Goal: Task Accomplishment & Management: Manage account settings

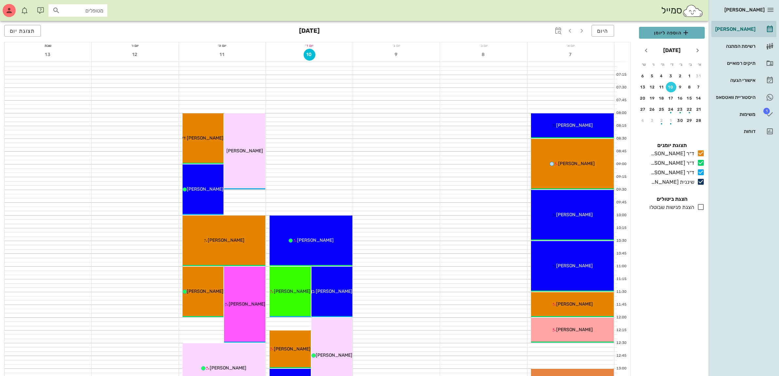
click at [673, 29] on span "הוספה ליומן" at bounding box center [671, 33] width 55 height 8
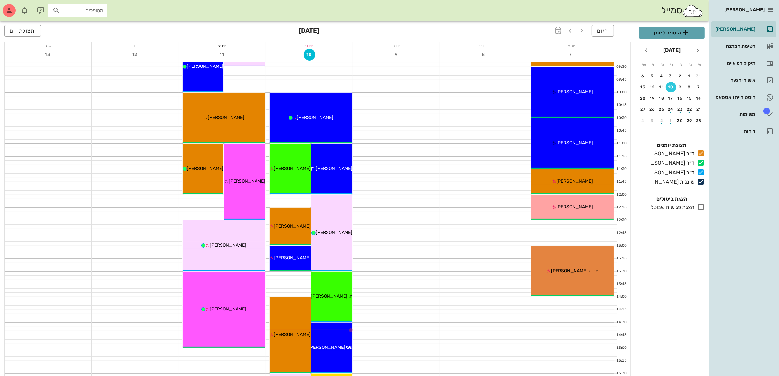
scroll to position [123, 0]
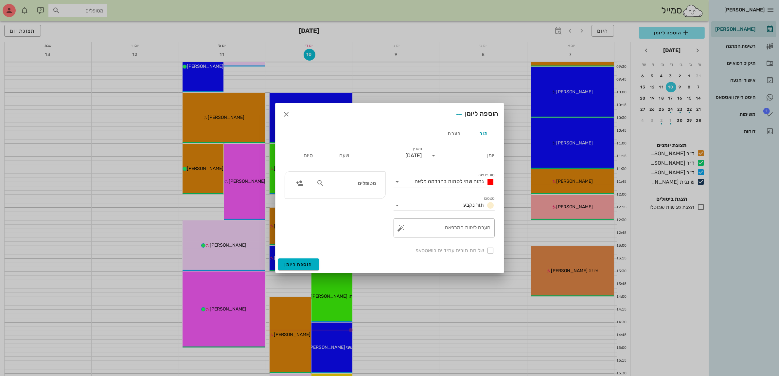
click at [463, 154] on input "יומן" at bounding box center [467, 155] width 56 height 10
click at [446, 190] on div "ד״ר [PERSON_NAME]" at bounding box center [464, 192] width 58 height 6
click at [450, 178] on div "נתוח שתי לסתות בהרדמה מלאה" at bounding box center [453, 182] width 82 height 8
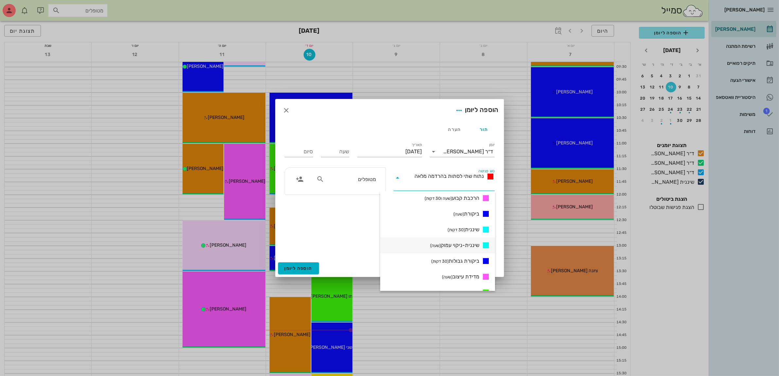
scroll to position [327, 0]
click at [458, 264] on span "ייעוץ 2 עם הדמייה (שעה)" at bounding box center [455, 267] width 48 height 8
type input "01:00"
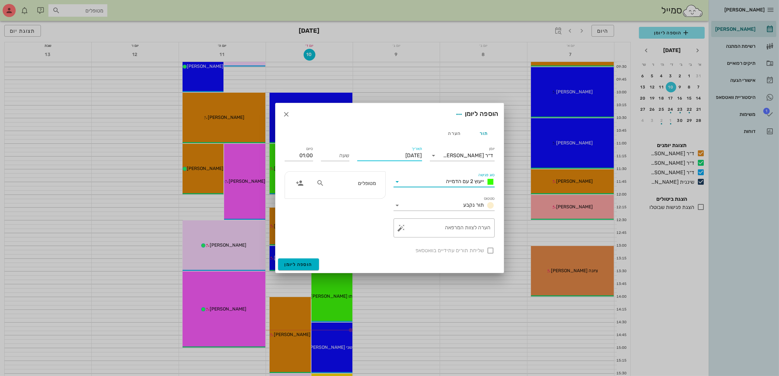
click at [393, 155] on input "[DATE]" at bounding box center [389, 155] width 65 height 10
click at [374, 208] on div "11" at bounding box center [375, 208] width 10 height 5
type input "[DATE]"
click at [341, 159] on input "שעה" at bounding box center [335, 155] width 28 height 10
click at [303, 158] on input "01:00" at bounding box center [299, 155] width 28 height 10
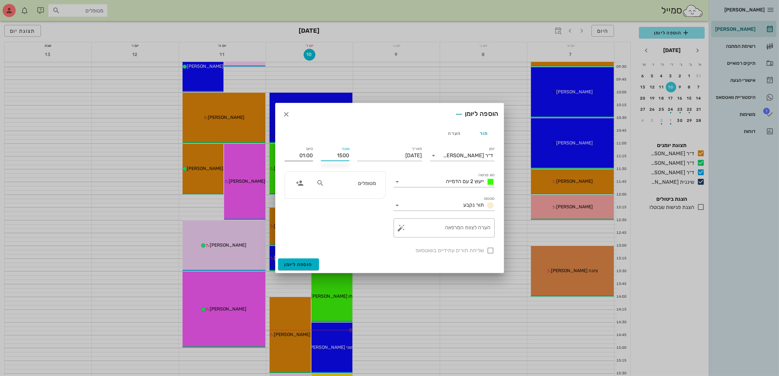
type input "15:00"
click at [300, 177] on div "15:30 (30 דקות)" at bounding box center [282, 179] width 40 height 5
type input "15:30"
click at [341, 184] on input "מטופלים" at bounding box center [351, 183] width 50 height 9
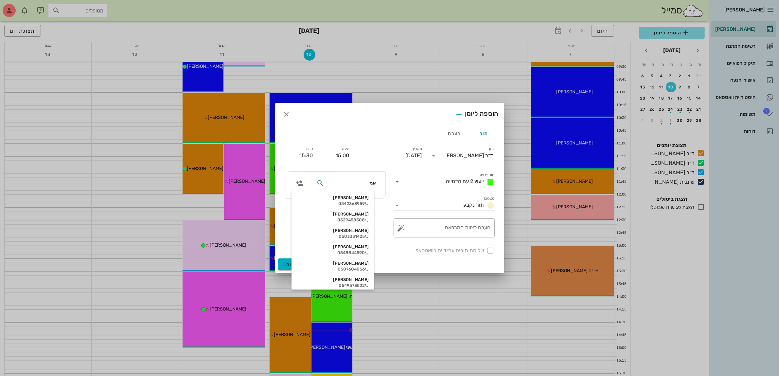
type input "אמי"
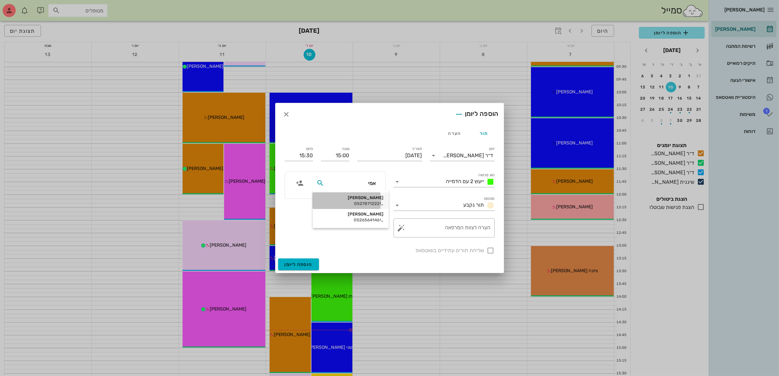
click at [356, 200] on div "[PERSON_NAME] 0527871222" at bounding box center [350, 200] width 65 height 16
click at [489, 249] on div at bounding box center [490, 250] width 11 height 11
checkbox input "true"
click at [297, 263] on span "הוספה ליומן" at bounding box center [299, 264] width 28 height 6
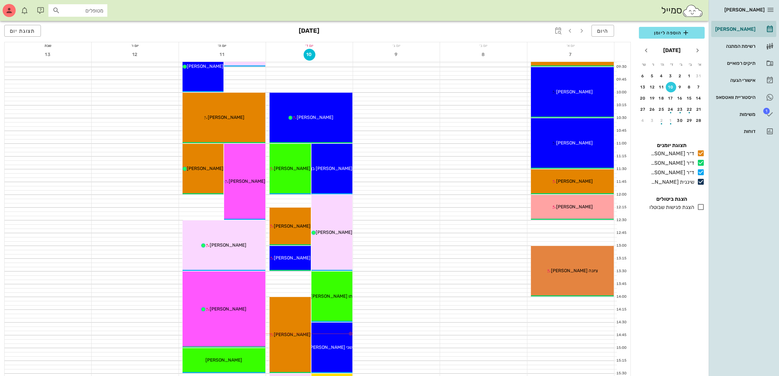
click at [558, 12] on div "סמייל מטופלים" at bounding box center [354, 10] width 709 height 21
click at [673, 33] on span "הוספה ליומן" at bounding box center [671, 33] width 55 height 8
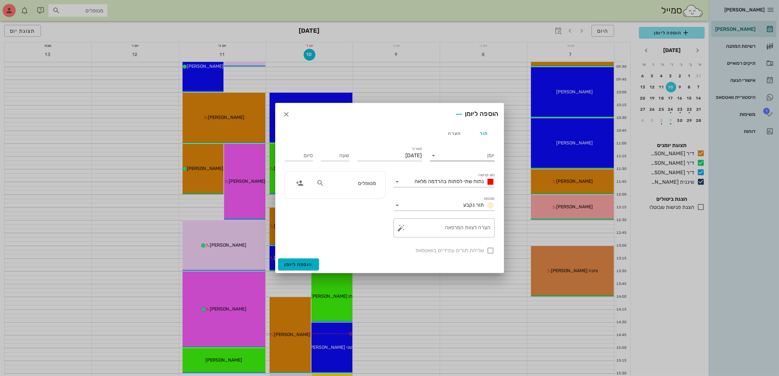
click at [468, 153] on input "יומן" at bounding box center [467, 155] width 56 height 10
click at [432, 16] on div at bounding box center [389, 188] width 779 height 376
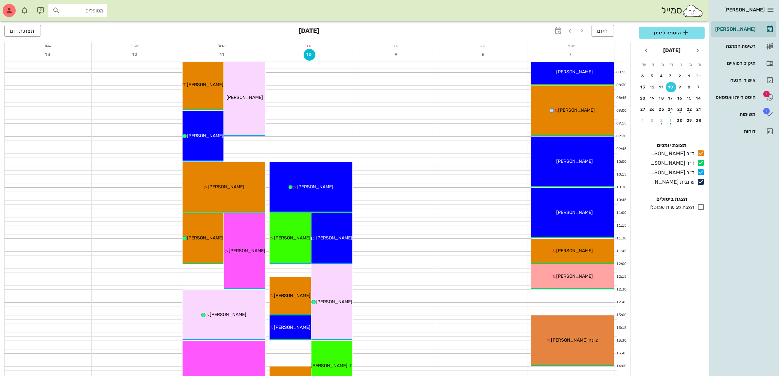
scroll to position [41, 0]
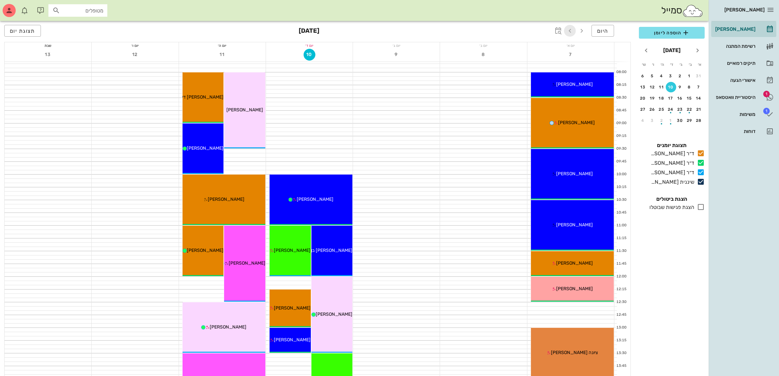
click at [571, 28] on icon "button" at bounding box center [570, 31] width 8 height 8
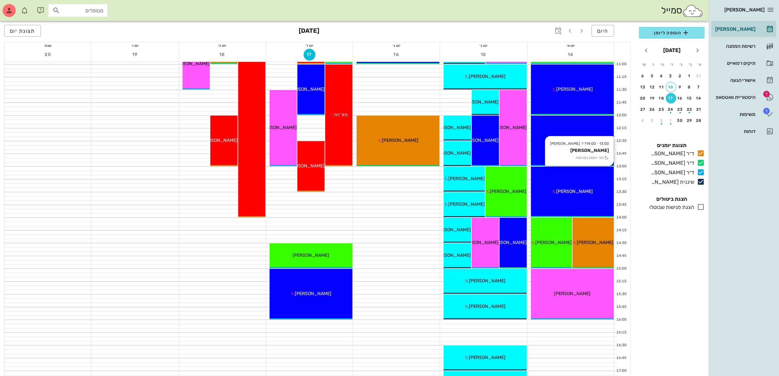
scroll to position [205, 0]
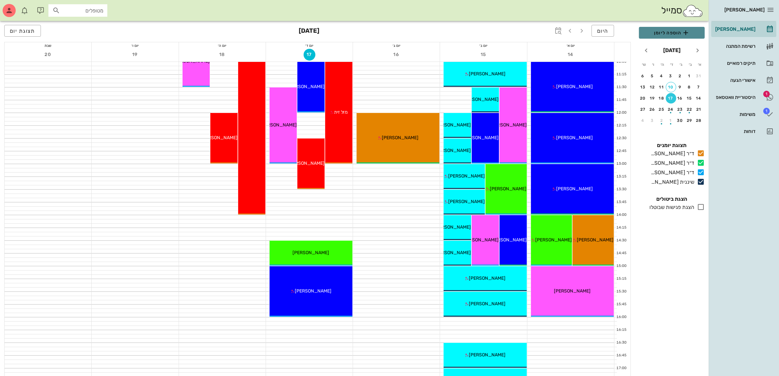
click at [678, 30] on span "הוספה ליומן" at bounding box center [671, 33] width 55 height 8
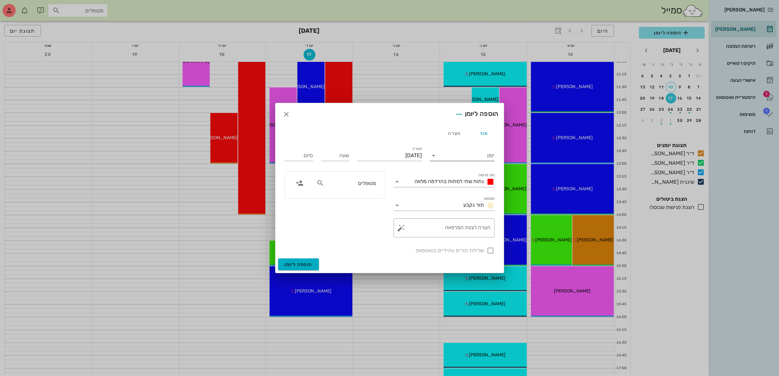
click at [450, 155] on input "יומן" at bounding box center [467, 155] width 56 height 10
click at [458, 174] on div "ד״ר [PERSON_NAME]" at bounding box center [464, 176] width 58 height 6
click at [383, 152] on input "[DATE]" at bounding box center [389, 155] width 65 height 10
drag, startPoint x: 421, startPoint y: 218, endPoint x: 399, endPoint y: 187, distance: 38.4
click at [421, 217] on div "14" at bounding box center [425, 219] width 10 height 5
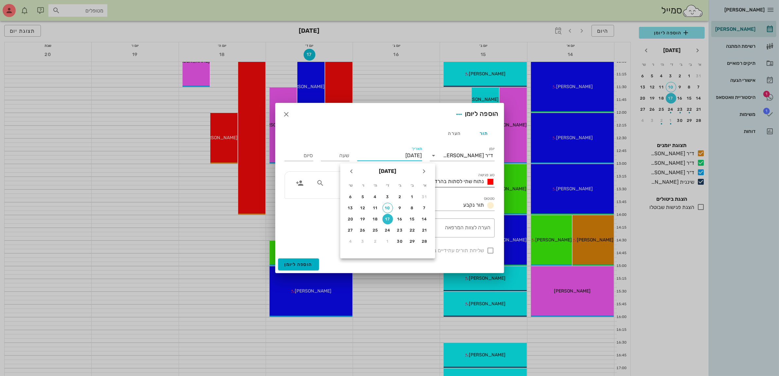
type input "[DATE]"
click at [332, 154] on input "שעה" at bounding box center [335, 155] width 28 height 10
type input "15:00"
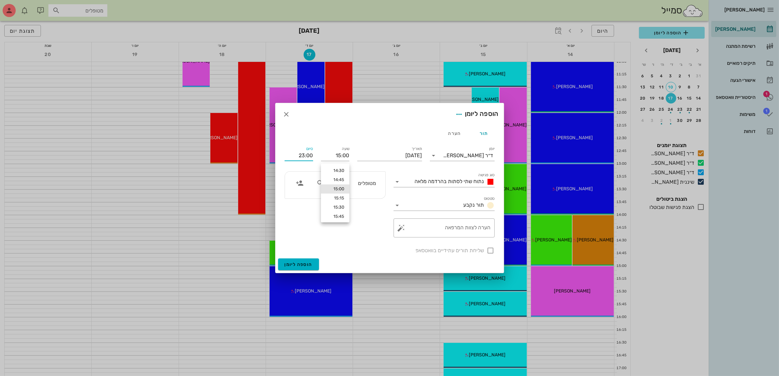
click at [301, 157] on input "23:00" at bounding box center [299, 155] width 28 height 10
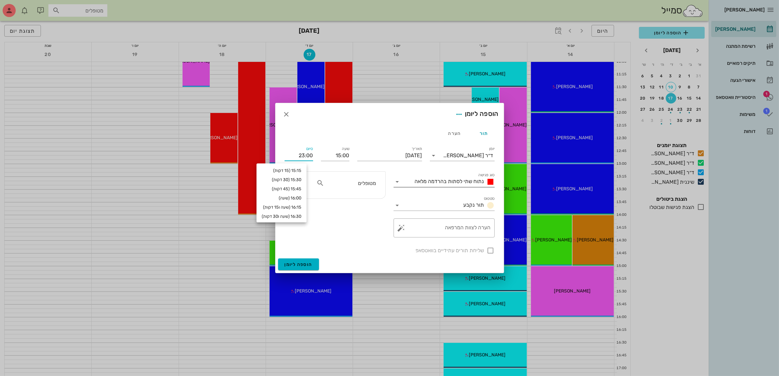
click at [451, 181] on span "נתוח שתי לסתות בהרדמה מלאה" at bounding box center [449, 181] width 69 height 6
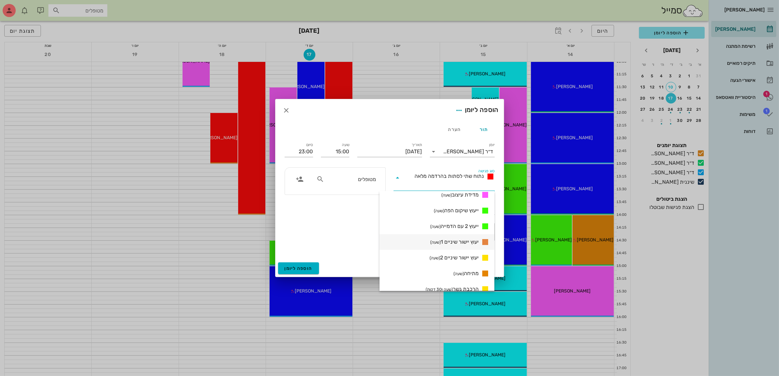
scroll to position [409, 0]
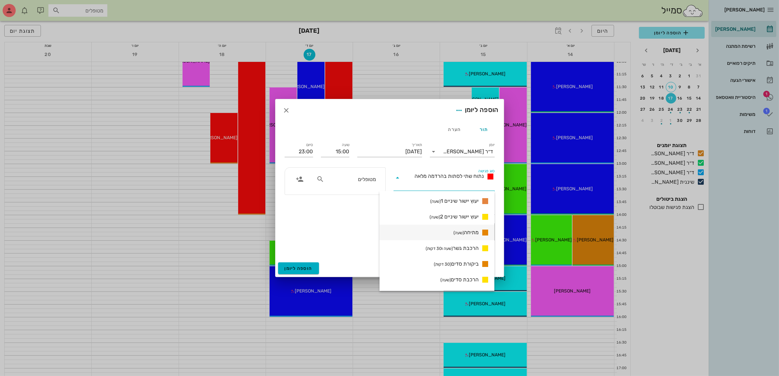
click at [466, 233] on span "מתיחה (שעה)" at bounding box center [466, 232] width 25 height 8
type input "16:00"
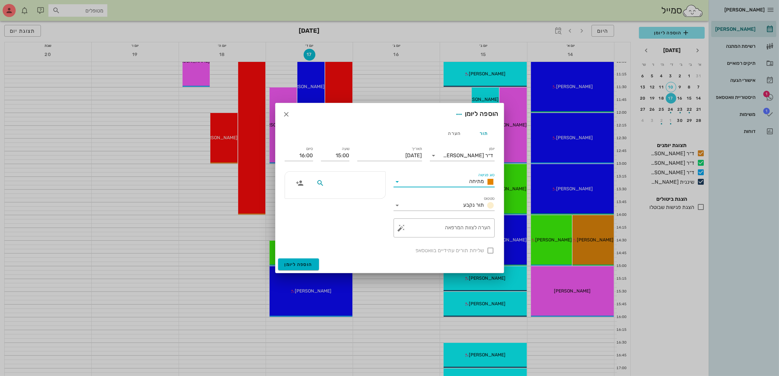
click at [333, 186] on input "text" at bounding box center [351, 183] width 50 height 9
type input "הבט"
click at [360, 202] on div "0552279920" at bounding box center [351, 203] width 66 height 5
click at [490, 252] on div at bounding box center [490, 250] width 11 height 11
checkbox input "true"
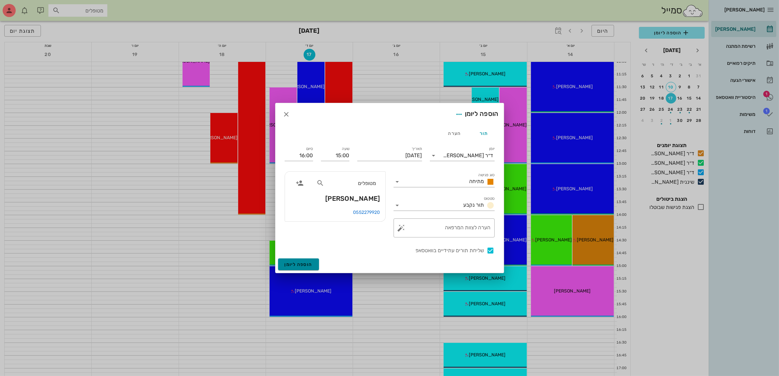
click at [290, 264] on span "הוספה ליומן" at bounding box center [299, 264] width 28 height 6
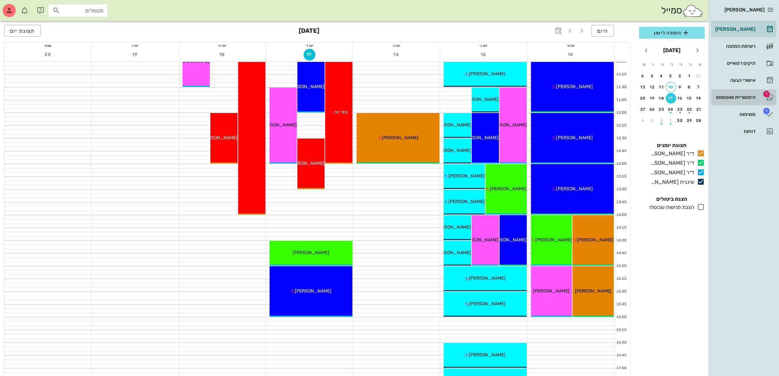
click at [730, 93] on div "היסטוריית וואטסאפ" at bounding box center [735, 97] width 42 height 10
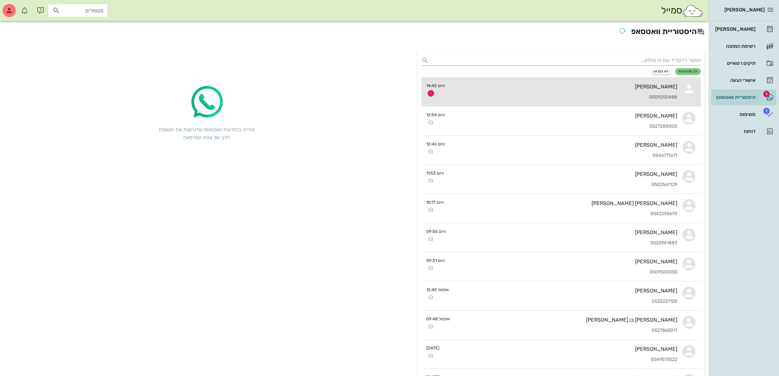
click at [624, 86] on div "[PERSON_NAME]" at bounding box center [564, 86] width 227 height 6
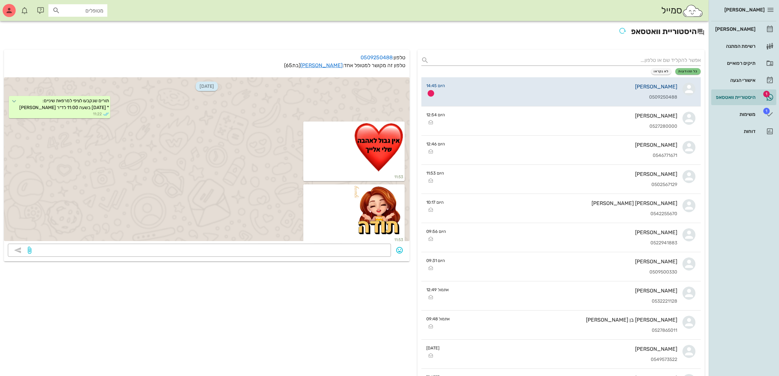
scroll to position [2908, 0]
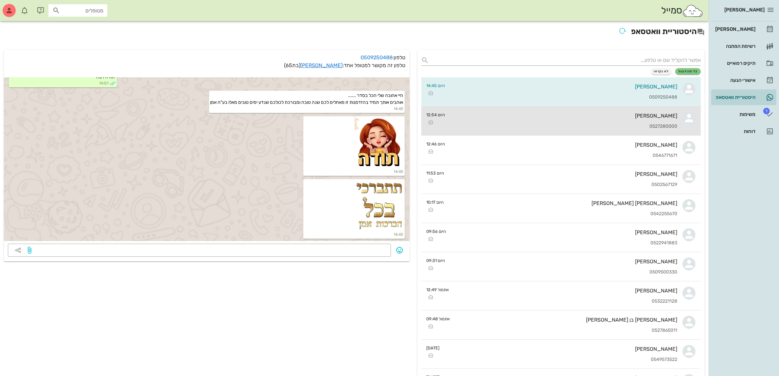
click at [550, 127] on div "0527280000" at bounding box center [564, 127] width 227 height 6
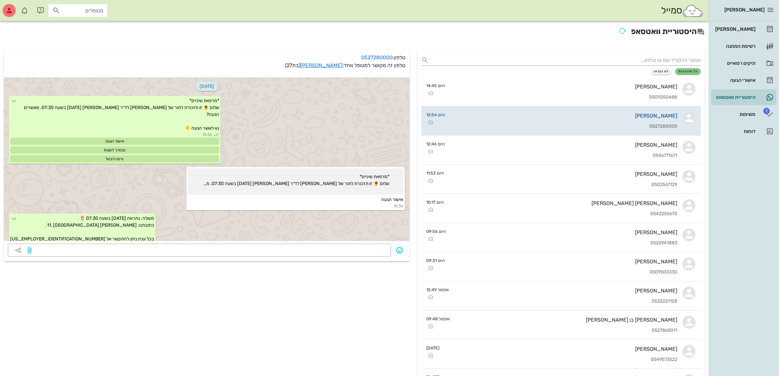
scroll to position [971, 0]
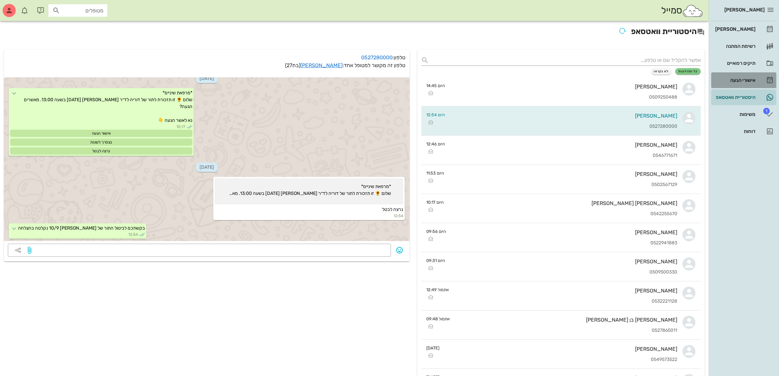
click at [746, 80] on div "אישורי הגעה" at bounding box center [735, 80] width 42 height 5
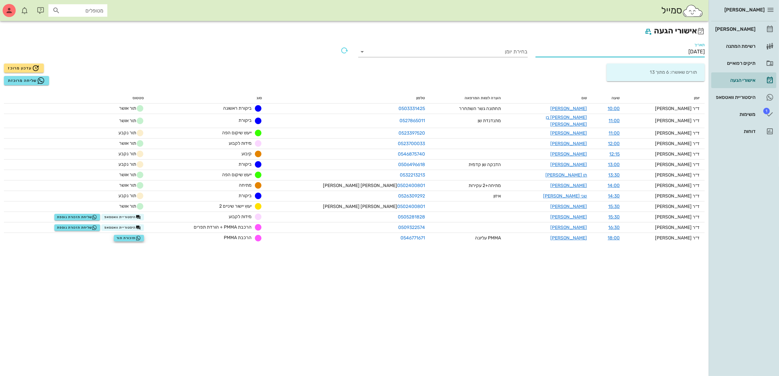
click at [679, 49] on input "[DATE]" at bounding box center [621, 51] width 170 height 10
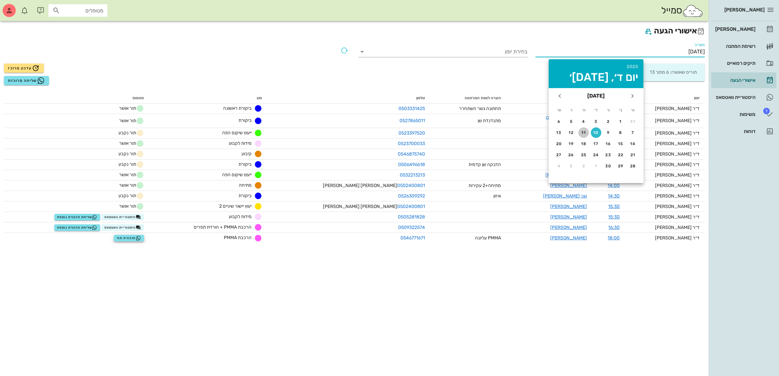
click at [582, 128] on button "11" at bounding box center [584, 132] width 10 height 10
type input "[DATE]"
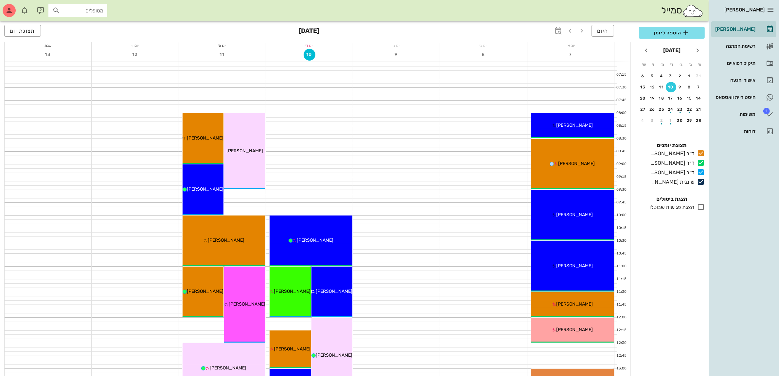
click at [81, 6] on div "מטופלים" at bounding box center [77, 10] width 59 height 12
type input "שני"
click at [98, 29] on div "0526309292" at bounding box center [67, 30] width 72 height 5
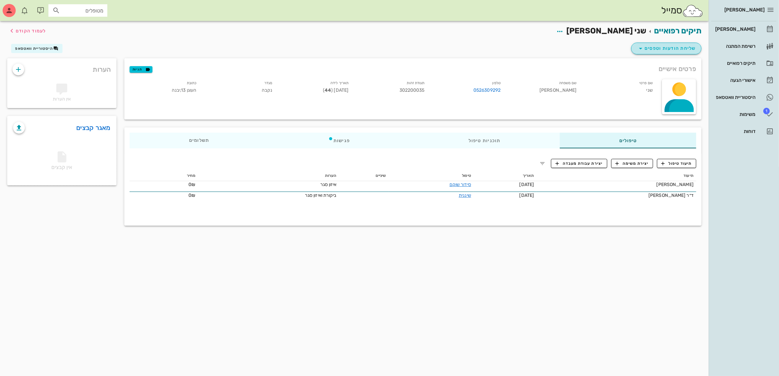
click at [675, 49] on span "שליחת הודעות וטפסים" at bounding box center [666, 49] width 59 height 8
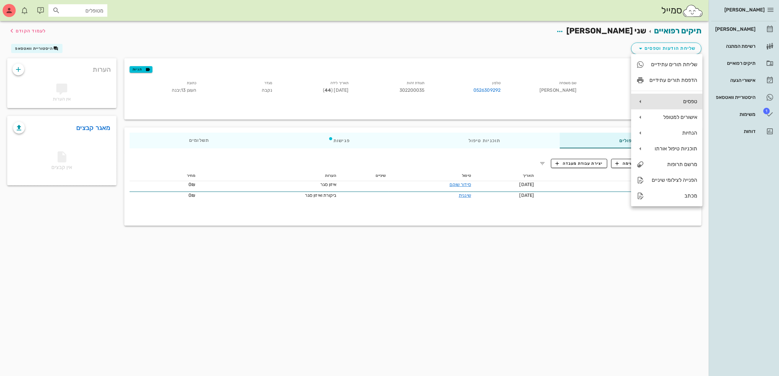
click at [686, 100] on div "טפסים" at bounding box center [674, 101] width 48 height 6
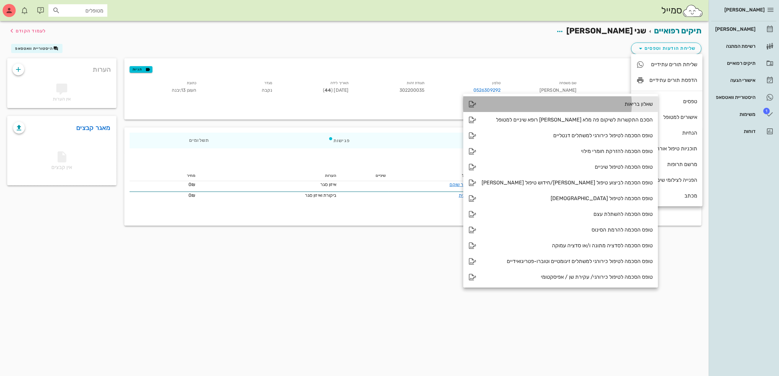
click at [617, 107] on div "שאלון בריאות" at bounding box center [567, 104] width 171 height 6
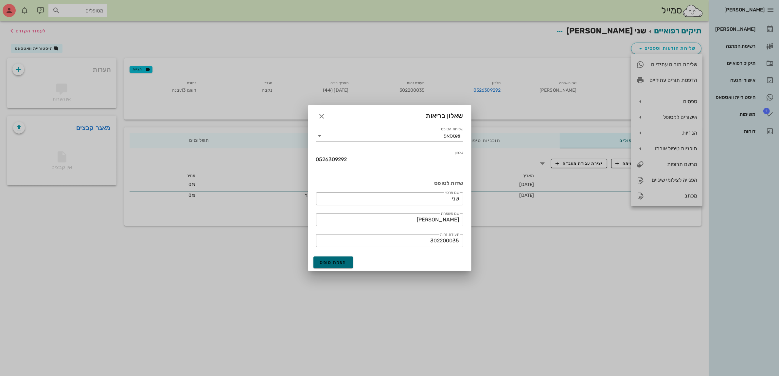
click at [329, 262] on span "הפקת טופס" at bounding box center [333, 263] width 27 height 6
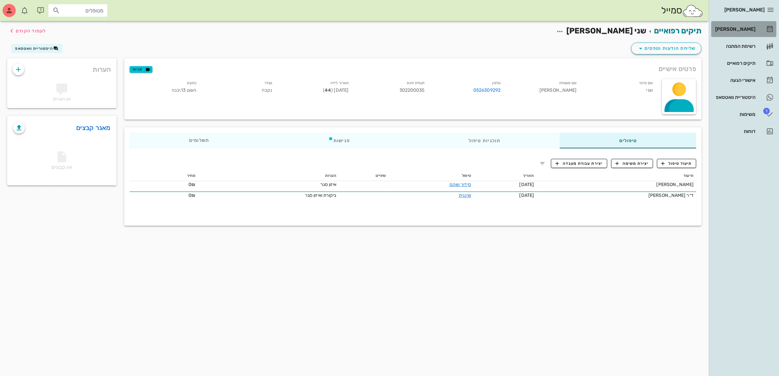
click at [746, 28] on div "[PERSON_NAME]" at bounding box center [735, 29] width 42 height 5
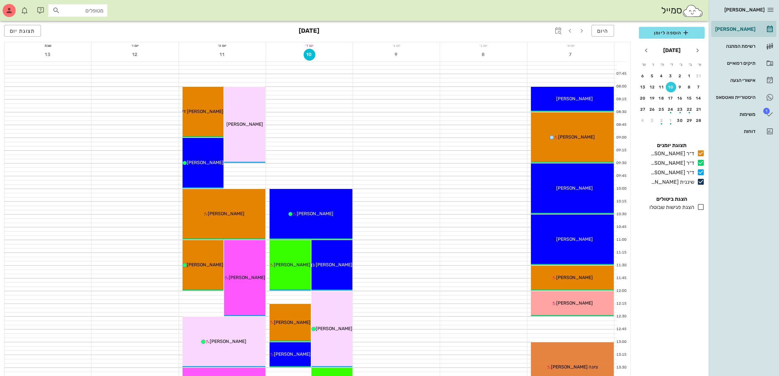
scroll to position [41, 0]
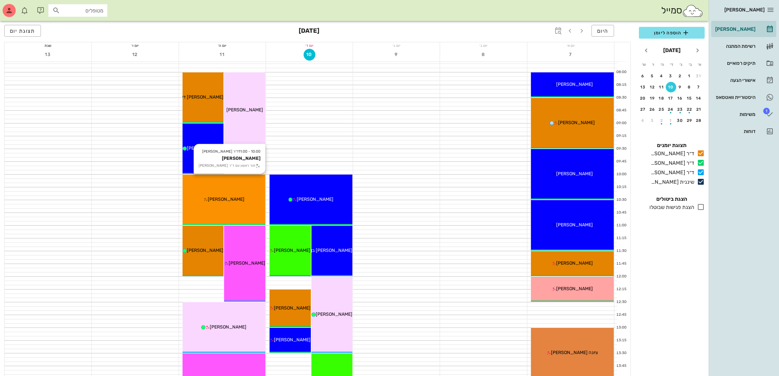
click at [226, 198] on span "[PERSON_NAME]" at bounding box center [226, 199] width 37 height 6
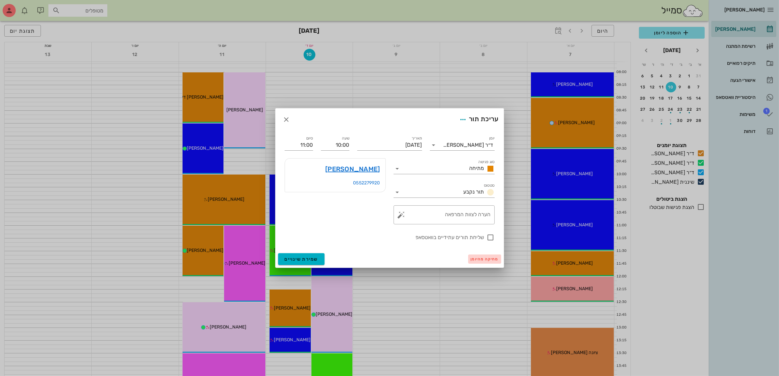
click at [483, 259] on span "מחיקה מהיומן" at bounding box center [485, 259] width 28 height 5
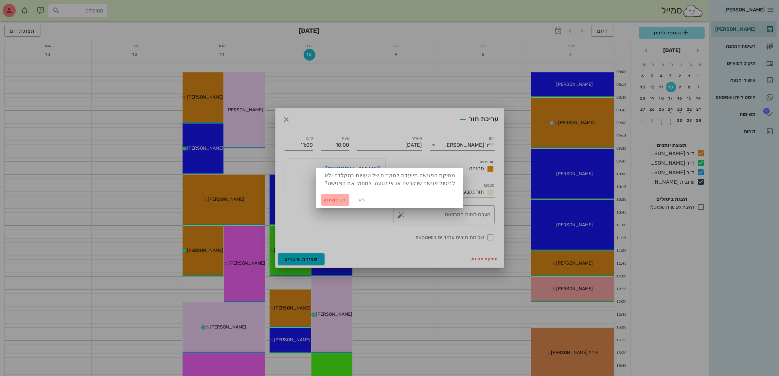
click at [333, 200] on span "כן. למחוק" at bounding box center [335, 200] width 23 height 6
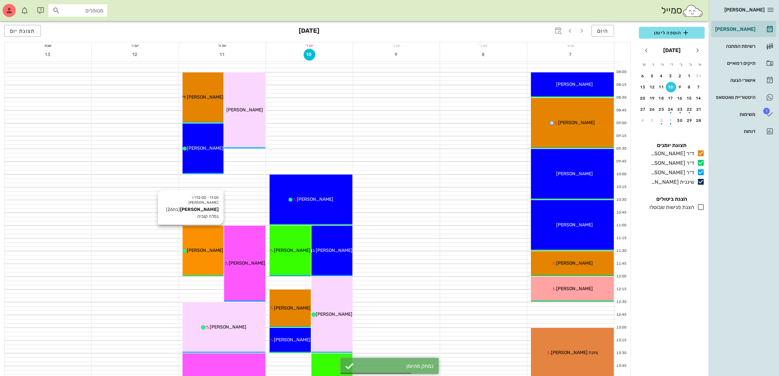
click at [211, 244] on div "11:00 - 12:00 ד״ר מוחמד ביאדסה ריף בדוסה (בת 26 ) נפלה קוביה ריף בדוסה" at bounding box center [203, 250] width 41 height 50
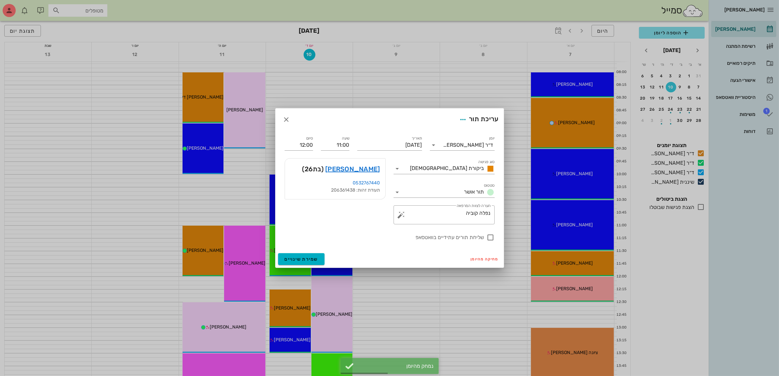
click at [211, 239] on div at bounding box center [389, 188] width 779 height 376
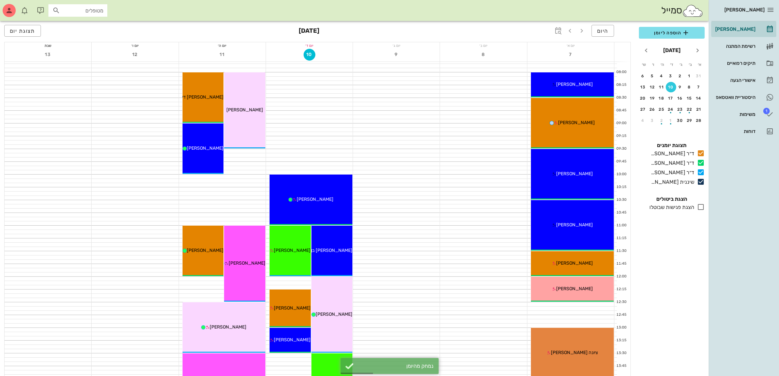
click at [211, 239] on div "11:00 - 12:00 ד״ר מוחמד ביאדסה ריף בדוסה (בת 26 ) נפלה קוביה ריף בדוסה" at bounding box center [203, 250] width 41 height 50
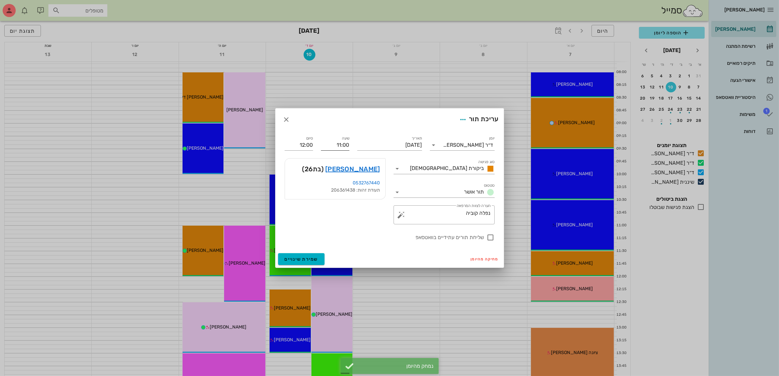
click at [348, 144] on input "11:00" at bounding box center [335, 145] width 28 height 10
drag, startPoint x: 332, startPoint y: 144, endPoint x: 424, endPoint y: 149, distance: 92.4
click at [421, 149] on div "יומן ד״ר מוחמד ביאדסה סוג פגישה ביקורת אורתו סטטוס תור אושר תאריך יום חמישי, 11…" at bounding box center [390, 188] width 218 height 115
type input "10:00"
type input "11:00"
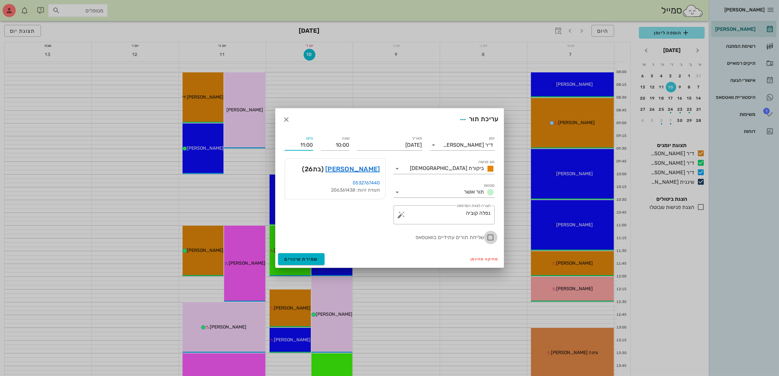
click at [487, 237] on div at bounding box center [490, 237] width 11 height 11
checkbox input "true"
click at [304, 258] on span "שמירת שינויים" at bounding box center [302, 259] width 34 height 6
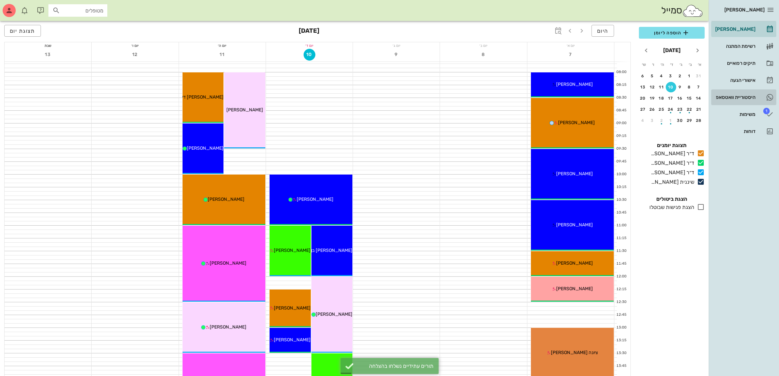
click at [740, 98] on div "היסטוריית וואטסאפ" at bounding box center [735, 97] width 42 height 5
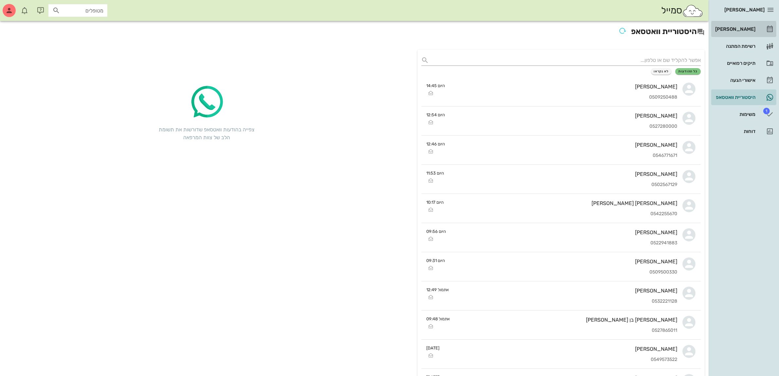
click at [737, 28] on div "[PERSON_NAME]" at bounding box center [735, 29] width 42 height 5
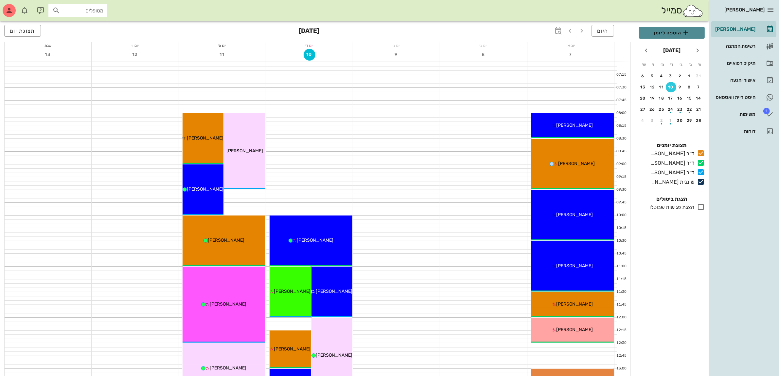
click at [653, 32] on span "הוספה ליומן" at bounding box center [671, 33] width 55 height 8
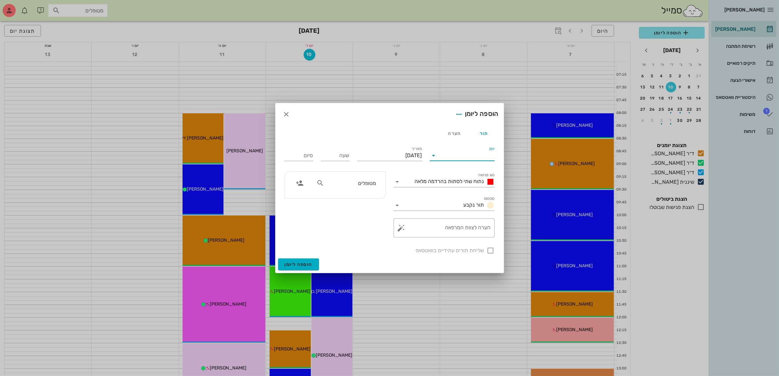
click at [455, 154] on input "יומן" at bounding box center [467, 155] width 56 height 10
click at [471, 192] on div "ד״ר [PERSON_NAME]" at bounding box center [464, 192] width 58 height 6
click at [457, 182] on span "נתוח שתי לסתות בהרדמה מלאה" at bounding box center [449, 181] width 69 height 6
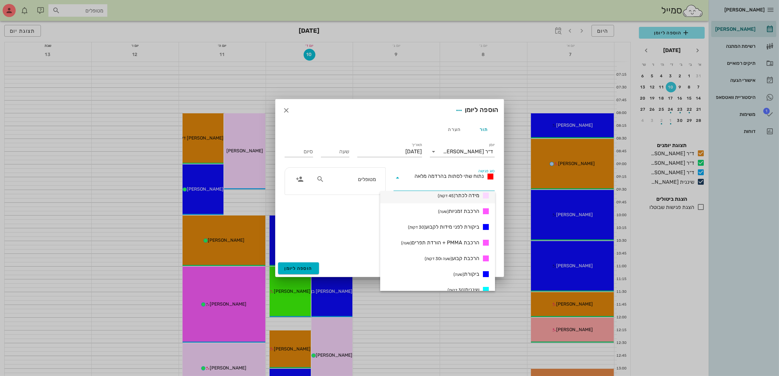
scroll to position [245, 0]
click at [465, 236] on span "הרכבת קבוע (שעה ו30 דקות)" at bounding box center [452, 239] width 55 height 8
type input "01:30"
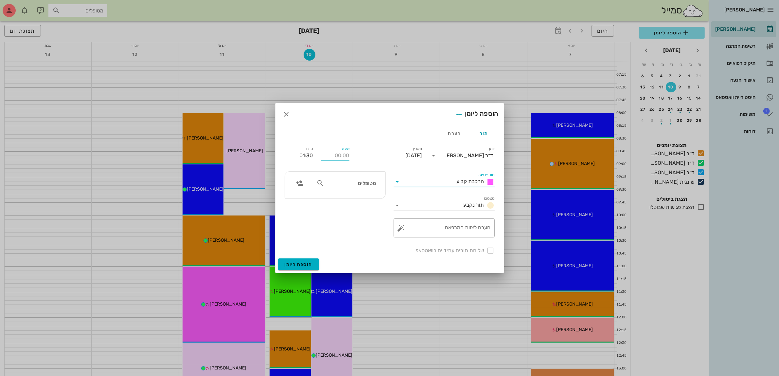
click at [343, 156] on input "שעה" at bounding box center [335, 155] width 28 height 10
type input "10:00"
click at [301, 157] on div "סיום 11:30" at bounding box center [299, 154] width 28 height 17
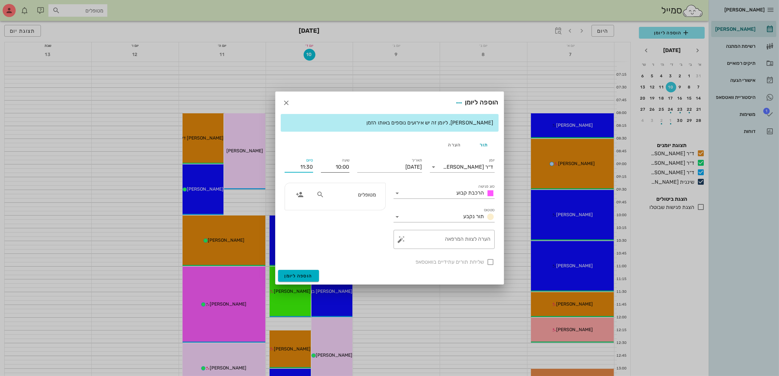
drag, startPoint x: 295, startPoint y: 166, endPoint x: 337, endPoint y: 165, distance: 42.2
click at [337, 165] on div "יומן ד״ר עמראן ביאדסה סוג פגישה הרכבת קבוע סטטוס תור נקבע תאריך יום רביעי, 10 ב…" at bounding box center [390, 210] width 218 height 117
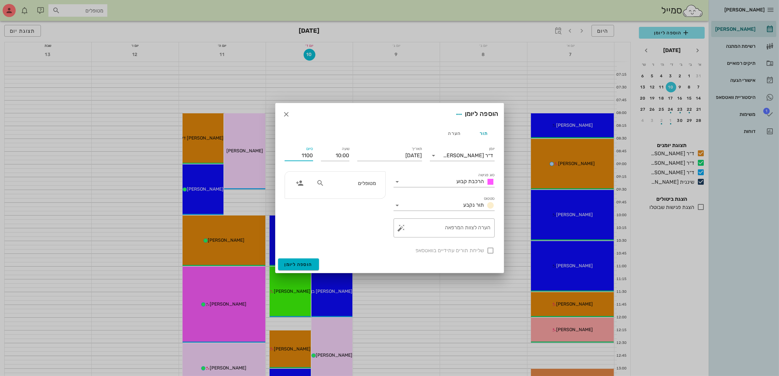
type input "11:00"
click at [357, 183] on input "text" at bounding box center [351, 183] width 50 height 9
click at [390, 158] on input "[DATE]" at bounding box center [389, 155] width 65 height 10
click at [388, 220] on button "17" at bounding box center [388, 219] width 10 height 10
type input "[DATE]"
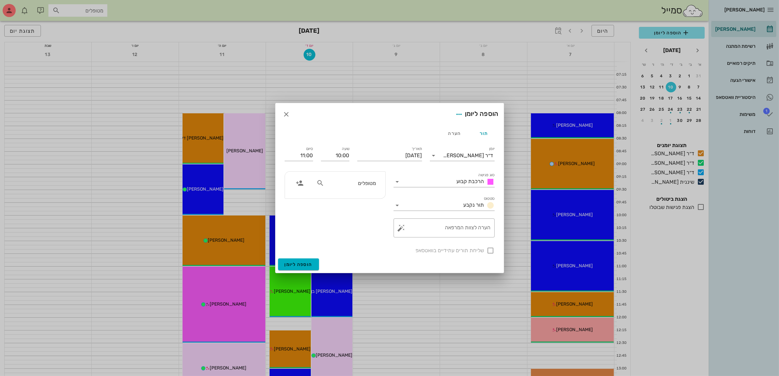
click at [364, 184] on input "מטופלים" at bounding box center [351, 183] width 50 height 9
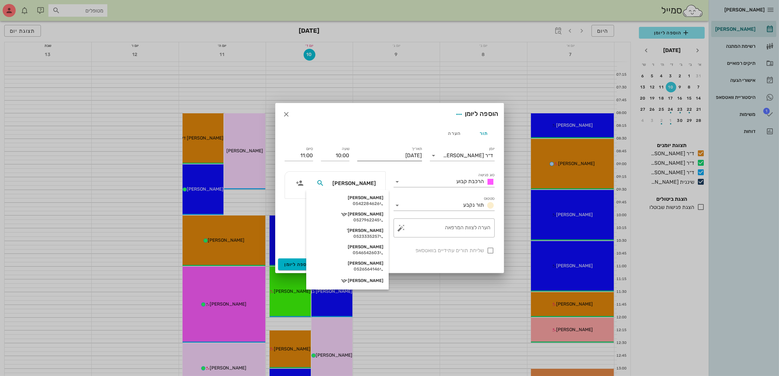
type input "שוש"
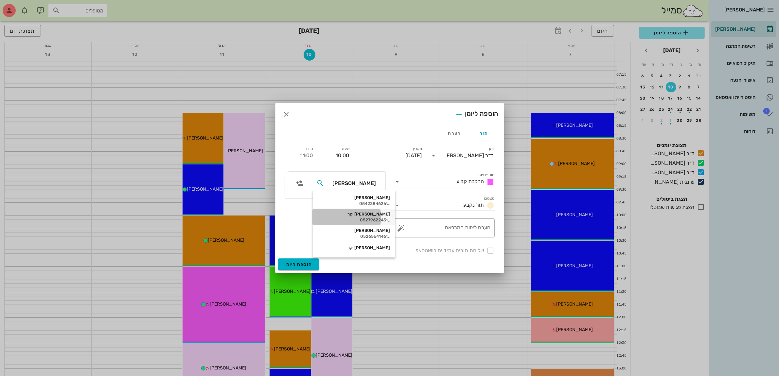
click at [368, 215] on div "שוש יקר" at bounding box center [354, 213] width 72 height 5
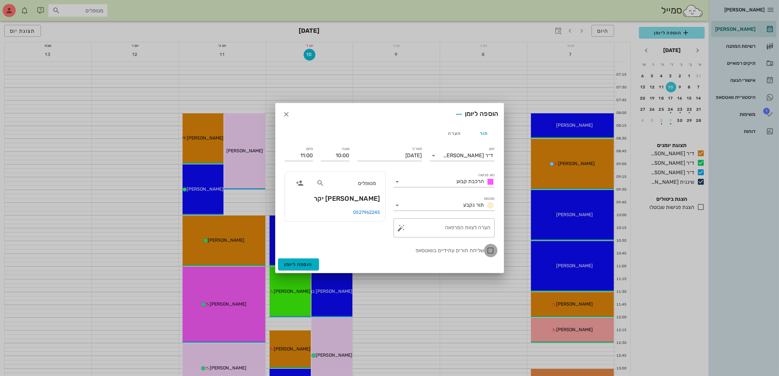
drag, startPoint x: 492, startPoint y: 249, endPoint x: 490, endPoint y: 253, distance: 4.1
click at [491, 249] on div at bounding box center [490, 250] width 11 height 11
checkbox input "true"
click at [300, 262] on span "הוספה ליומן" at bounding box center [299, 264] width 28 height 6
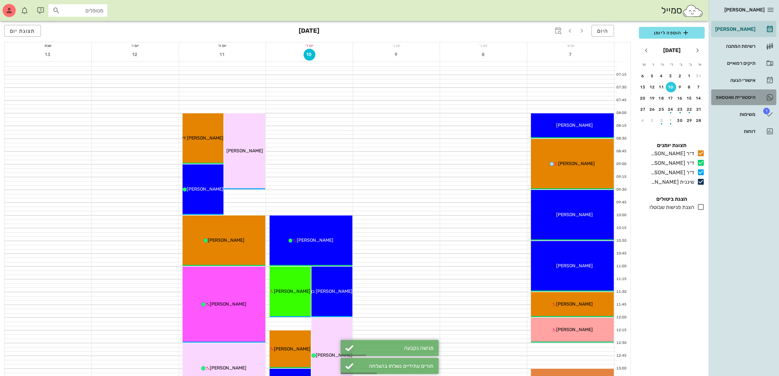
click at [735, 96] on div "היסטוריית וואטסאפ" at bounding box center [735, 97] width 42 height 5
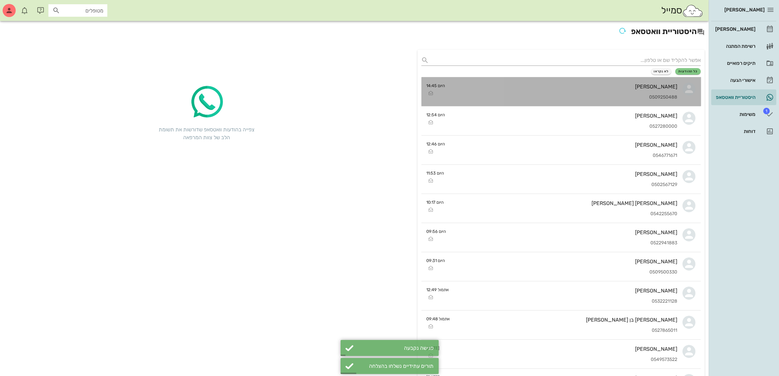
click at [620, 85] on div "[PERSON_NAME]" at bounding box center [564, 86] width 227 height 6
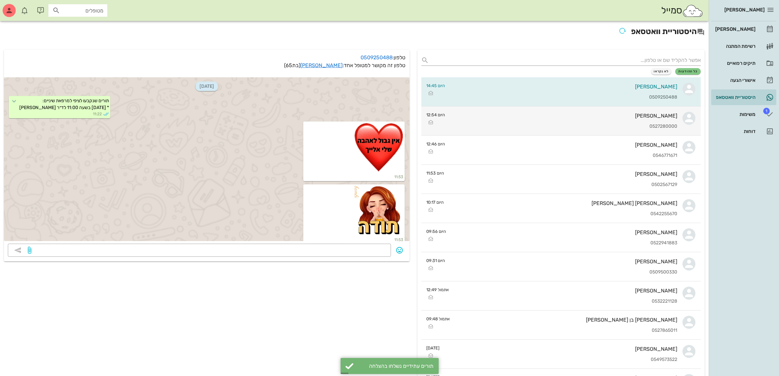
scroll to position [2908, 0]
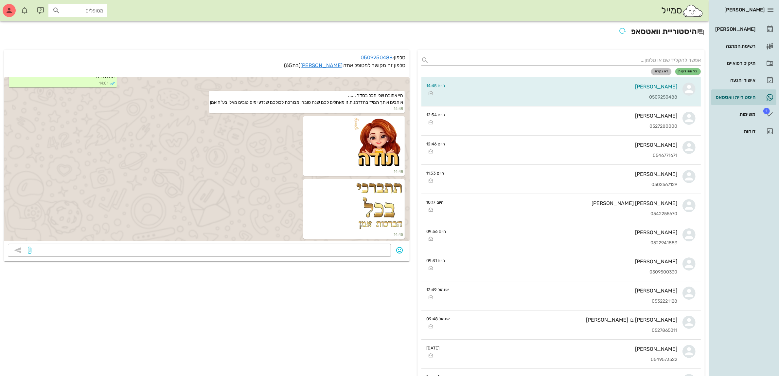
click at [664, 70] on span "לא נקראו" at bounding box center [661, 71] width 15 height 4
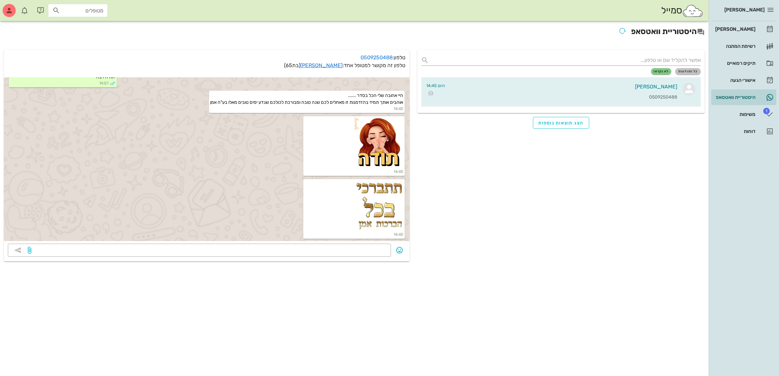
click at [685, 71] on span "כל ההודעות" at bounding box center [688, 71] width 20 height 4
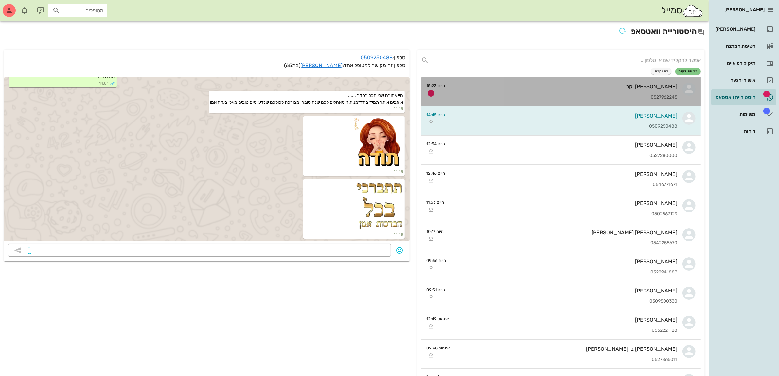
click at [637, 95] on div "0527962245" at bounding box center [564, 98] width 227 height 6
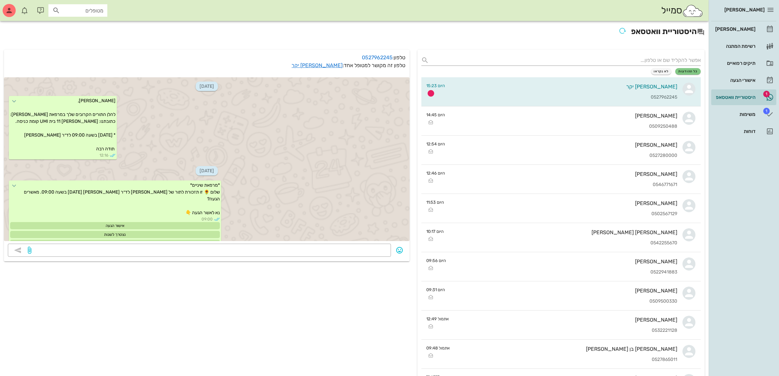
scroll to position [218, 0]
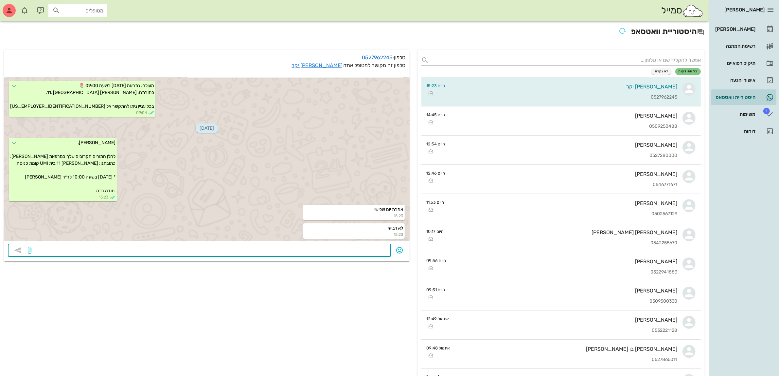
click at [373, 250] on textarea at bounding box center [210, 250] width 354 height 10
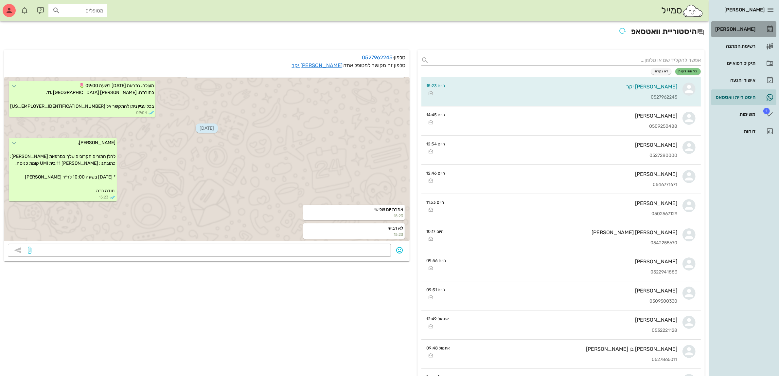
click at [733, 28] on div "[PERSON_NAME]" at bounding box center [735, 29] width 42 height 5
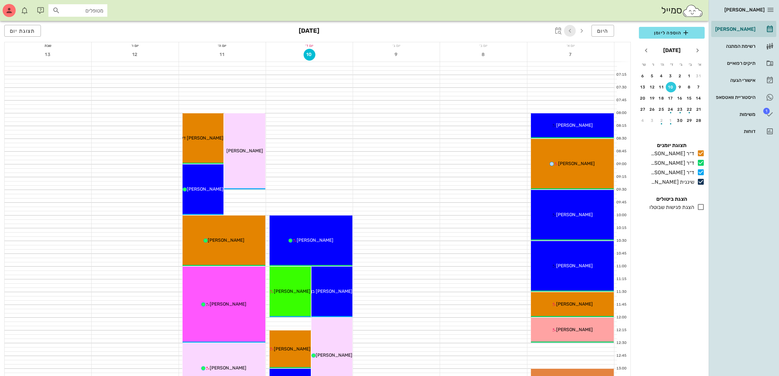
click at [572, 30] on icon "button" at bounding box center [570, 31] width 8 height 8
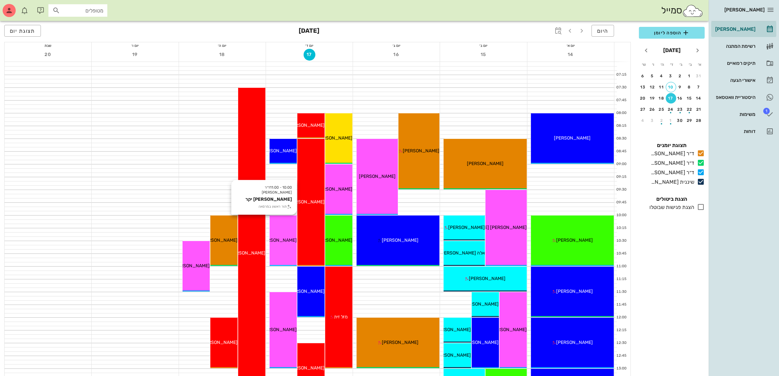
click at [284, 244] on div "10:00 - 11:00 ד״ר עמראן ביאדסה שוש יקר תור ראשון במרפאה שוש יקר" at bounding box center [283, 240] width 27 height 50
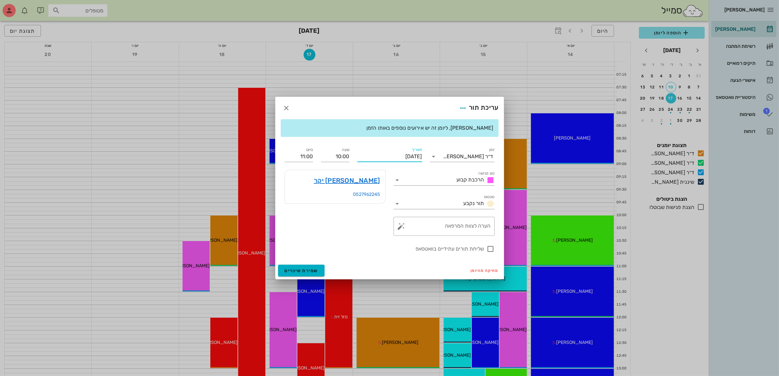
click at [409, 153] on input "[DATE]" at bounding box center [389, 156] width 65 height 10
click at [398, 217] on div "16" at bounding box center [400, 217] width 10 height 5
type input "יום שלישי, 16 בספטמבר 2025"
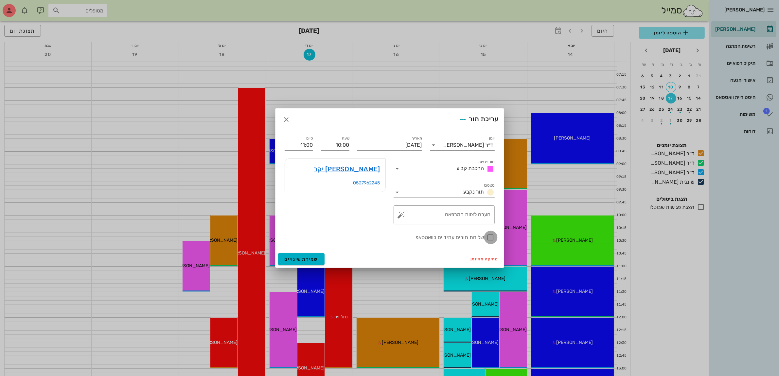
click at [492, 238] on div at bounding box center [490, 237] width 11 height 11
checkbox input "true"
click at [307, 258] on span "שמירת שינויים" at bounding box center [302, 259] width 34 height 6
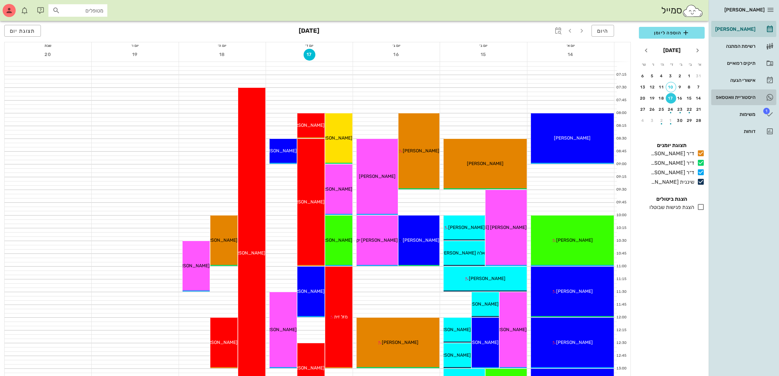
click at [742, 95] on div "היסטוריית וואטסאפ" at bounding box center [735, 97] width 42 height 5
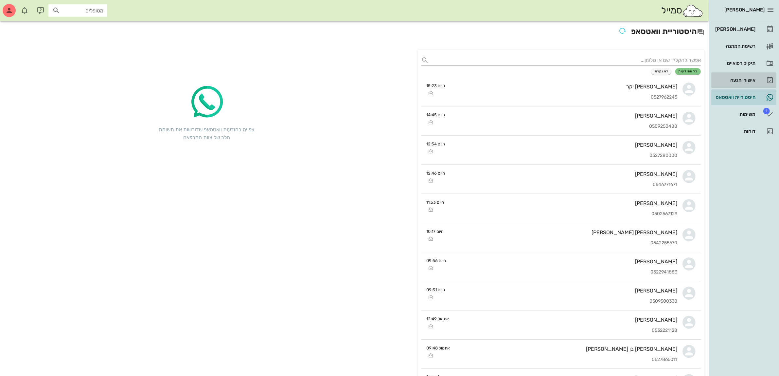
click at [745, 79] on div "אישורי הגעה" at bounding box center [735, 80] width 42 height 5
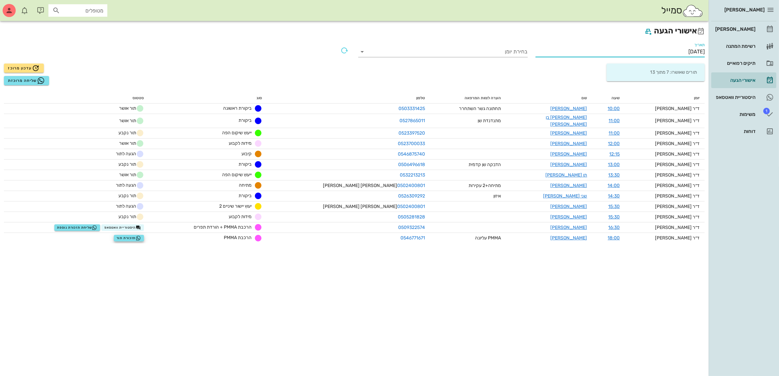
click at [664, 50] on input "[DATE]" at bounding box center [621, 51] width 170 height 10
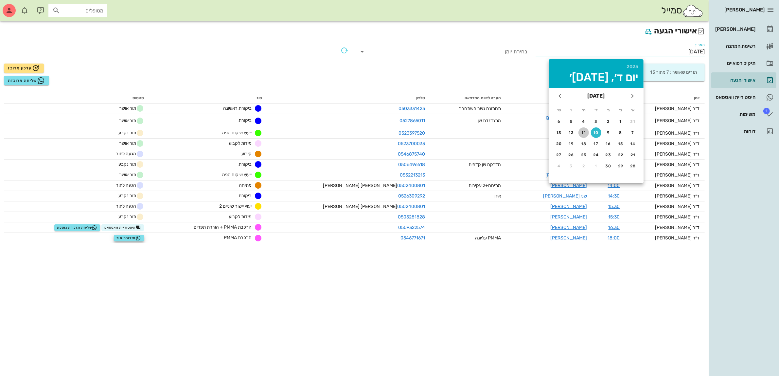
click at [583, 128] on button "11" at bounding box center [584, 132] width 10 height 10
type input "[DATE]"
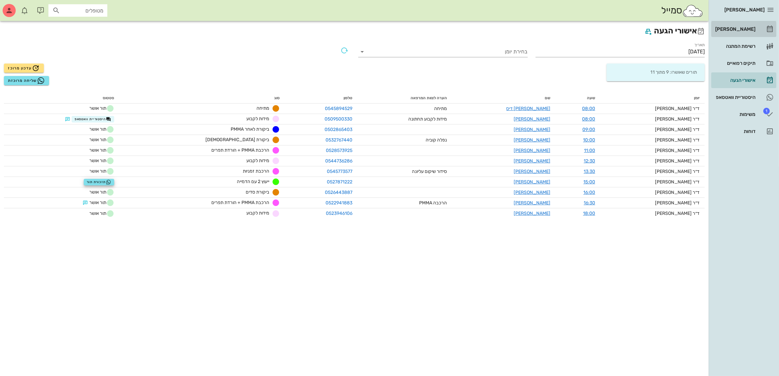
click at [735, 27] on div "[PERSON_NAME]" at bounding box center [735, 29] width 42 height 5
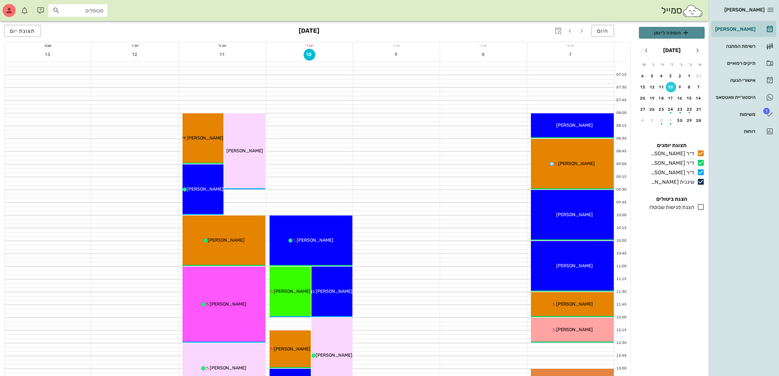
click at [659, 30] on span "הוספה ליומן" at bounding box center [671, 33] width 55 height 8
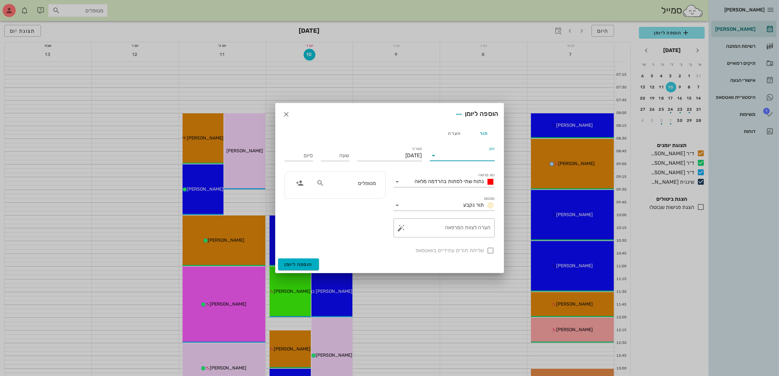
click at [466, 159] on input "יומן" at bounding box center [467, 155] width 56 height 10
click at [462, 176] on div "ד״ר [PERSON_NAME]" at bounding box center [464, 176] width 58 height 6
click at [460, 182] on span "נתוח שתי לסתות בהרדמה מלאה" at bounding box center [449, 181] width 69 height 6
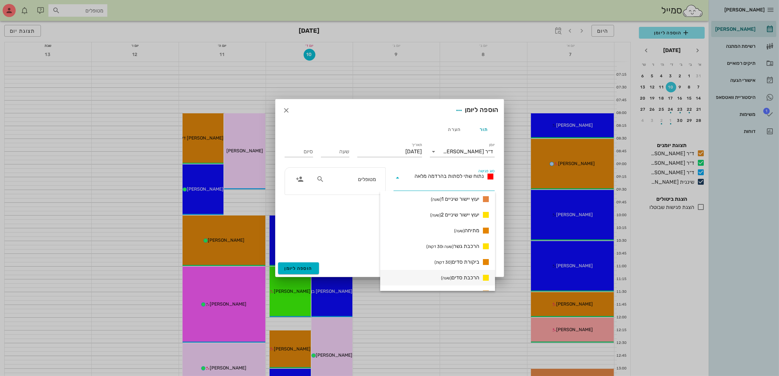
scroll to position [424, 0]
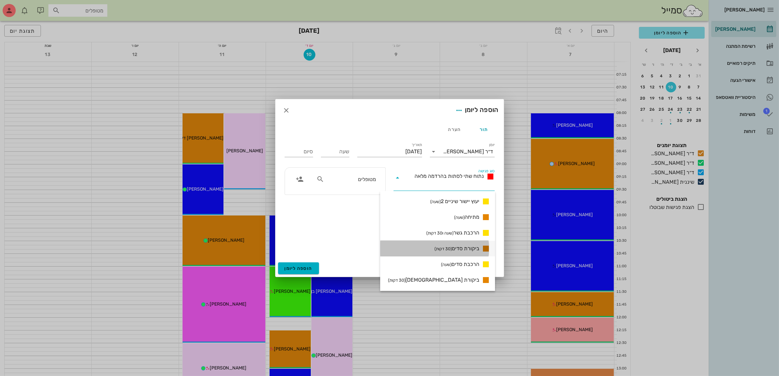
click at [463, 247] on span "ביקורת סדים (30 דקות)" at bounding box center [457, 248] width 45 height 8
type input "00:30"
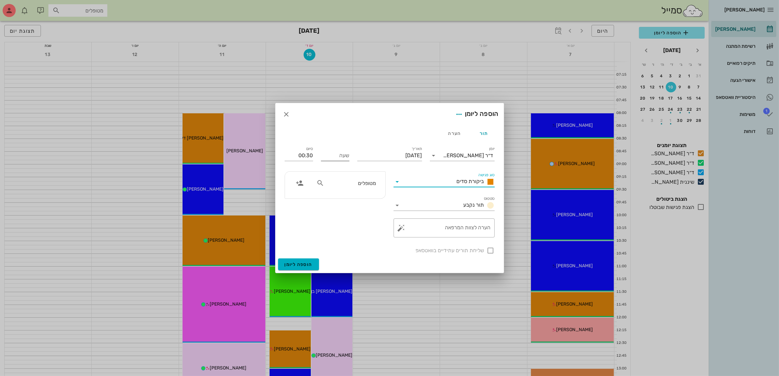
click at [333, 156] on input "שעה" at bounding box center [335, 155] width 28 height 10
click at [308, 158] on input "00:30" at bounding box center [299, 155] width 28 height 10
type input "17:00"
drag, startPoint x: 300, startPoint y: 196, endPoint x: 332, endPoint y: 186, distance: 33.5
click at [300, 196] on div "18:00 (שעה)" at bounding box center [281, 197] width 40 height 5
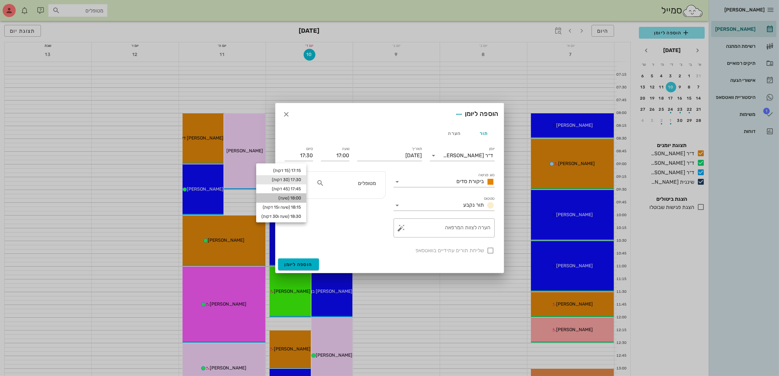
type input "18:00"
click at [369, 185] on input "מטופלים" at bounding box center [351, 183] width 50 height 9
type input "אביב ב"
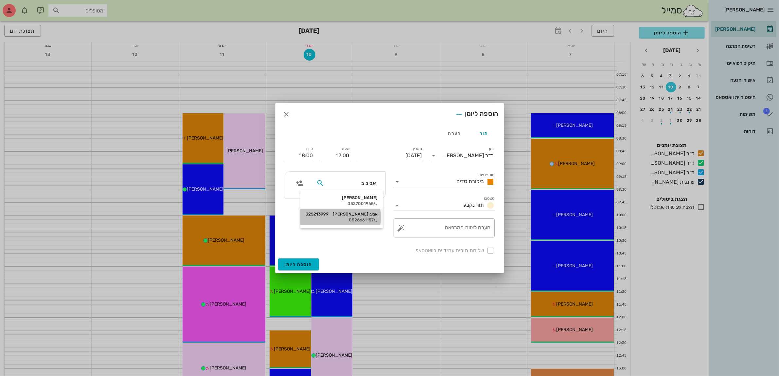
click at [367, 211] on div "אביב בצון 325213999" at bounding box center [342, 213] width 72 height 5
click at [489, 253] on div at bounding box center [490, 250] width 11 height 11
checkbox input "true"
click at [392, 151] on input "[DATE]" at bounding box center [389, 155] width 65 height 10
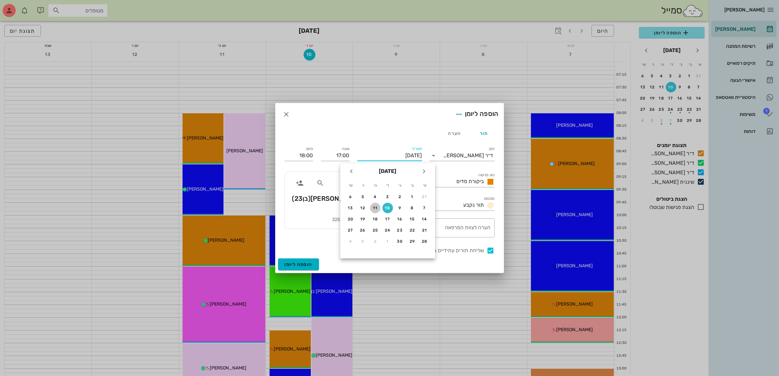
click at [374, 206] on div "11" at bounding box center [375, 208] width 10 height 5
type input "[DATE]"
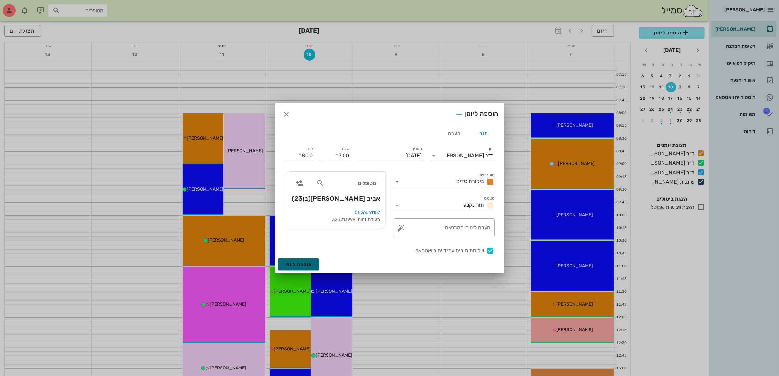
click at [299, 263] on span "הוספה ליומן" at bounding box center [299, 264] width 28 height 6
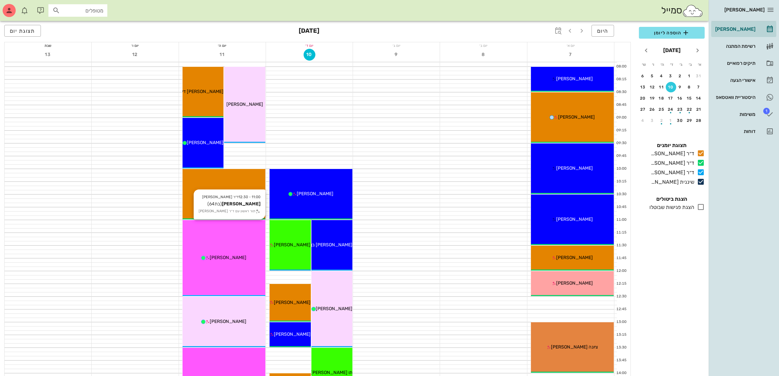
scroll to position [123, 0]
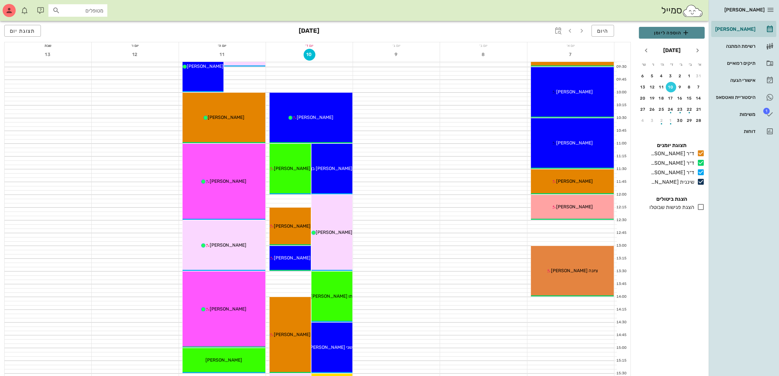
click at [661, 36] on span "הוספה ליומן" at bounding box center [671, 33] width 55 height 8
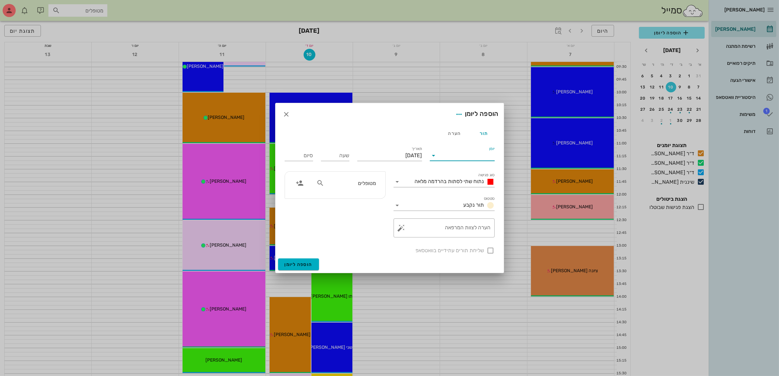
click at [481, 154] on input "יומן" at bounding box center [467, 155] width 56 height 10
click at [474, 173] on div "ד״ר [PERSON_NAME]" at bounding box center [464, 176] width 58 height 6
click at [466, 181] on span "נתוח שתי לסתות בהרדמה מלאה" at bounding box center [449, 181] width 69 height 6
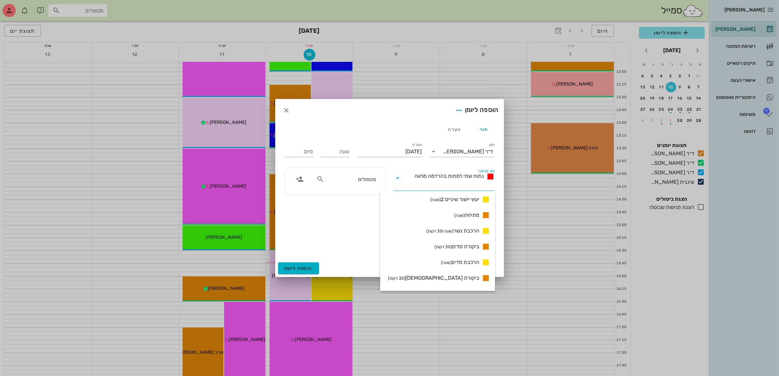
scroll to position [408, 0]
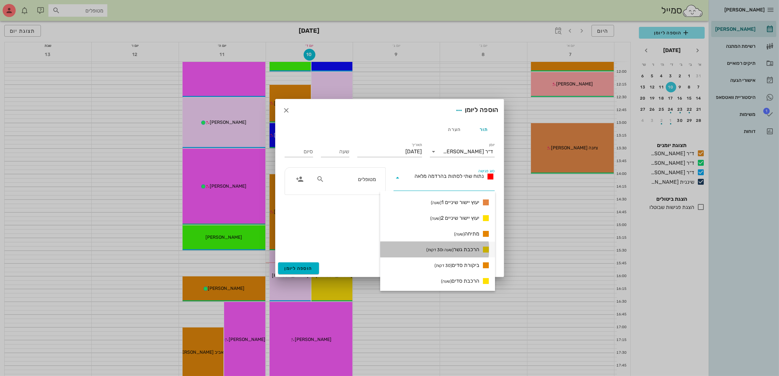
click at [461, 246] on span "הרכבת גשר (שעה ו30 דקות)" at bounding box center [452, 249] width 53 height 8
type input "01:30"
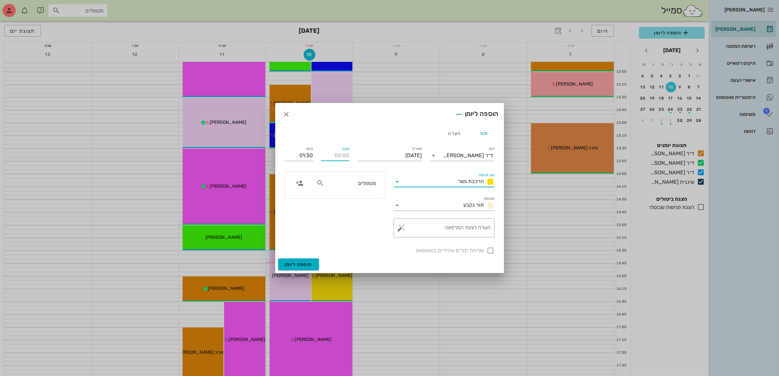
click at [339, 158] on input "שעה" at bounding box center [335, 155] width 28 height 10
type input "14:00"
type input "15:30"
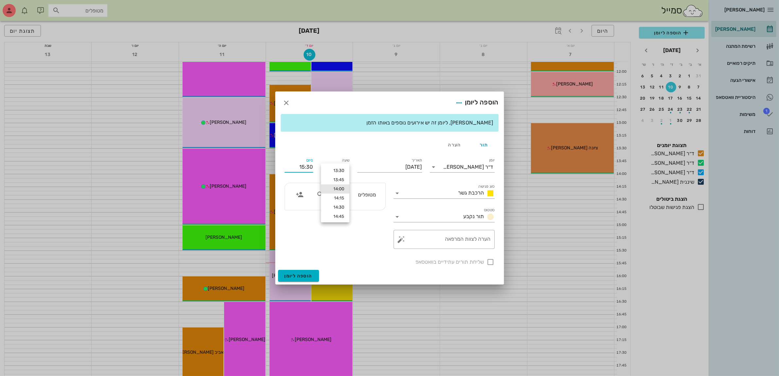
click at [308, 155] on div "סיום 15:30" at bounding box center [299, 165] width 36 height 26
click at [342, 195] on input "מטופלים" at bounding box center [351, 194] width 50 height 9
type input "ירין"
click at [381, 214] on icon at bounding box center [383, 215] width 4 height 4
click at [489, 262] on div at bounding box center [490, 261] width 11 height 11
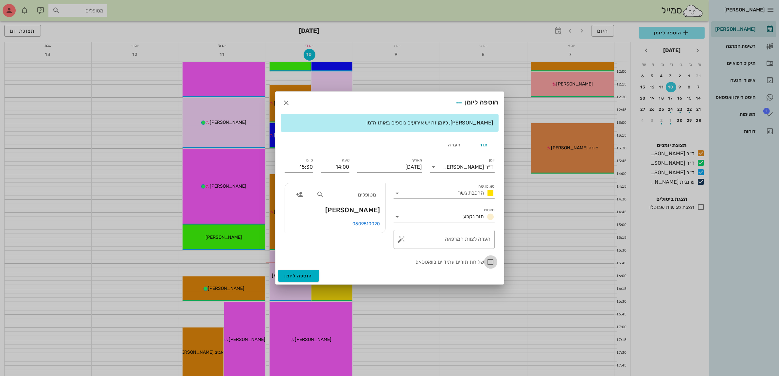
checkbox input "true"
click at [463, 236] on textarea "הערה לצוות המרפאה" at bounding box center [447, 241] width 88 height 16
type textarea "בורדת גשר תחתון"
click at [380, 166] on input "[DATE]" at bounding box center [389, 167] width 65 height 10
click at [372, 218] on div "11" at bounding box center [375, 219] width 10 height 5
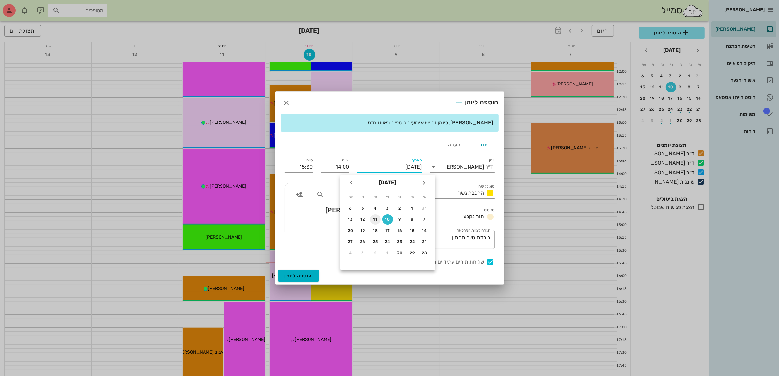
type input "[DATE]"
click at [488, 239] on textarea "בורדת גשר תחתון" at bounding box center [447, 241] width 88 height 16
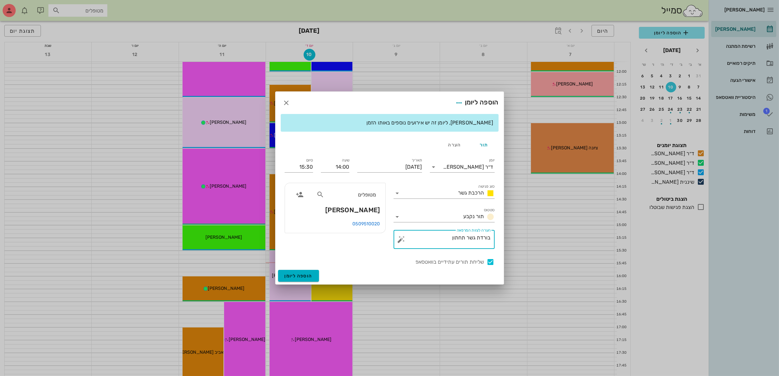
click at [488, 239] on textarea "בורדת גשר תחתון" at bounding box center [447, 241] width 88 height 16
type textarea "הורדת גשר תחתון"
click at [293, 276] on span "הוספה ליומן" at bounding box center [299, 276] width 28 height 6
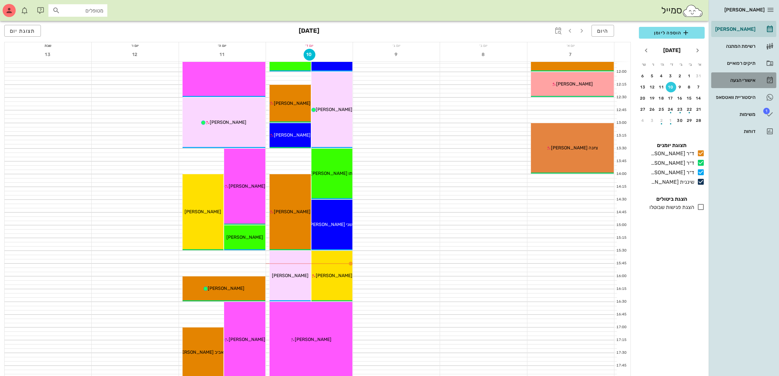
click at [737, 78] on div "אישורי הגעה" at bounding box center [735, 80] width 42 height 5
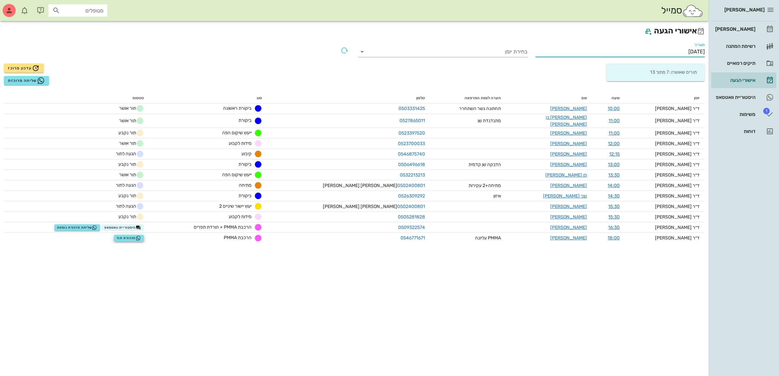
click at [678, 48] on input "[DATE]" at bounding box center [621, 51] width 170 height 10
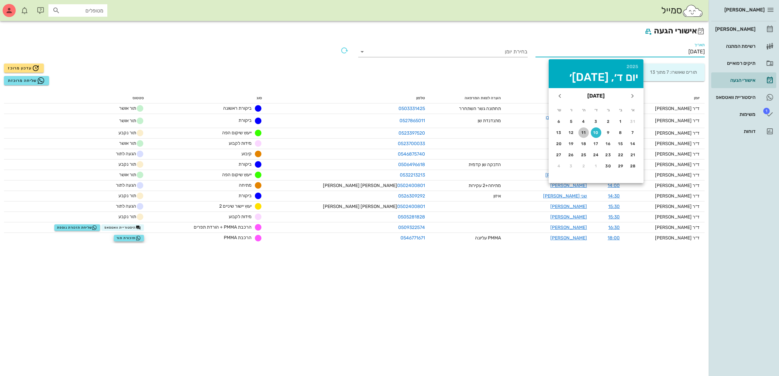
click at [581, 128] on button "11" at bounding box center [584, 132] width 10 height 10
type input "[DATE]"
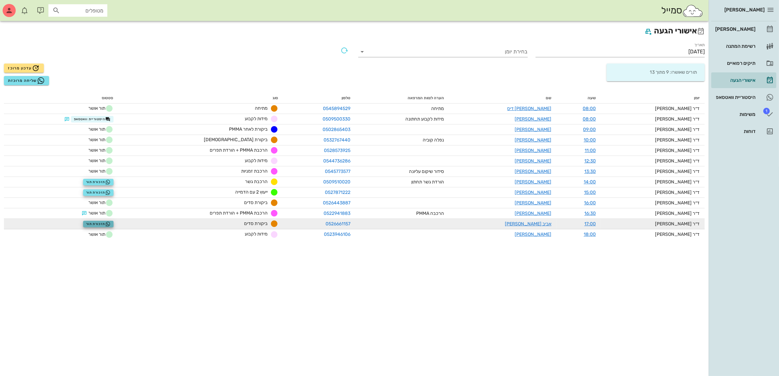
click at [111, 222] on span "תזכורת תור" at bounding box center [98, 223] width 25 height 5
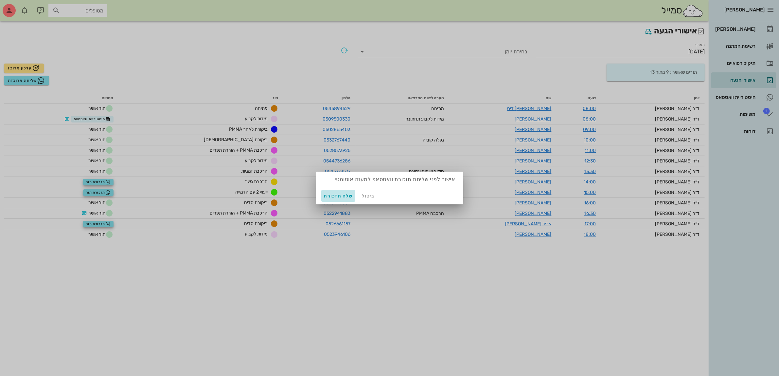
click at [334, 195] on span "שלח תזכורת" at bounding box center [338, 196] width 29 height 6
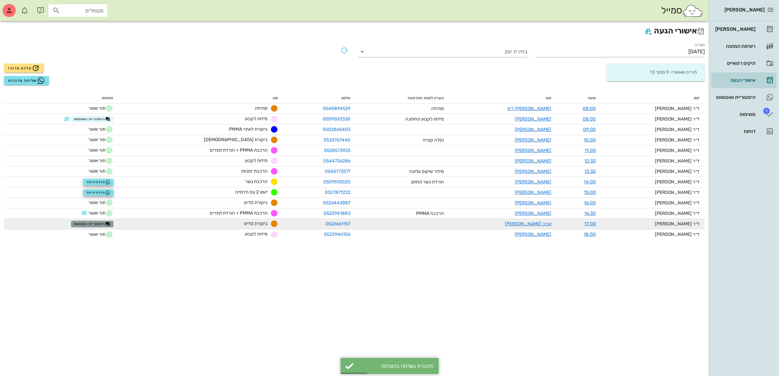
click at [105, 223] on span "היסטוריית וואטסאפ" at bounding box center [92, 223] width 37 height 5
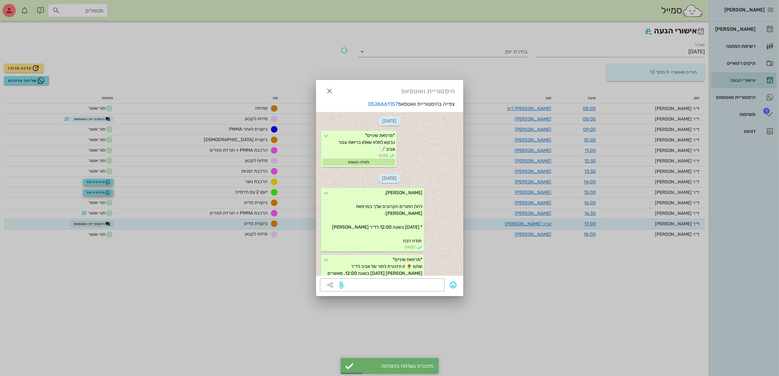
scroll to position [226, 0]
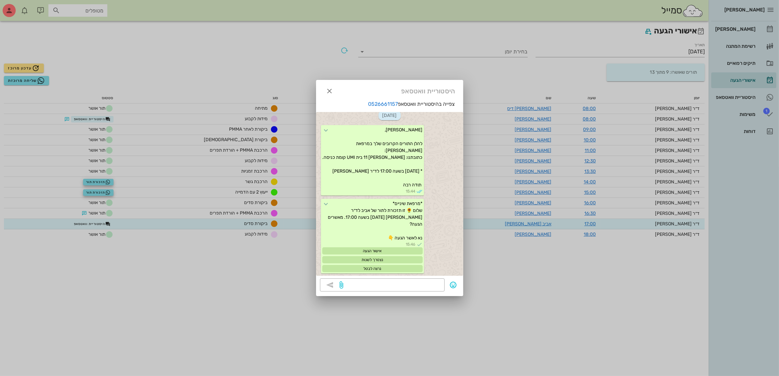
click at [217, 66] on div at bounding box center [389, 188] width 779 height 376
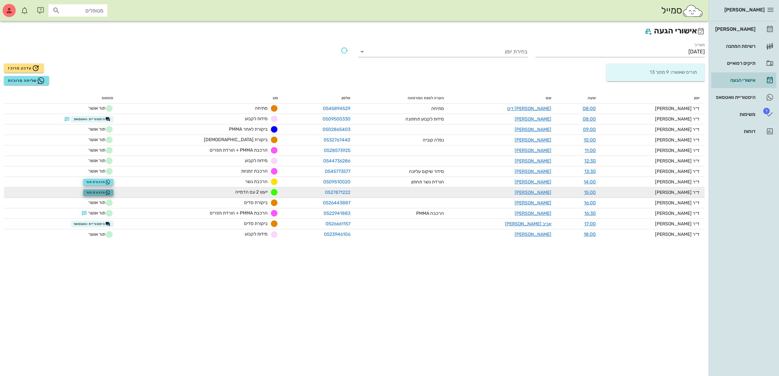
click at [104, 190] on span "תזכורת תור" at bounding box center [98, 192] width 25 height 5
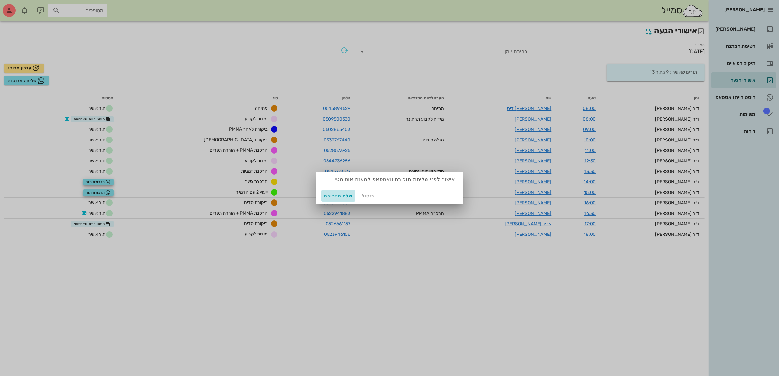
click at [333, 192] on button "שלח תזכורת" at bounding box center [338, 196] width 34 height 12
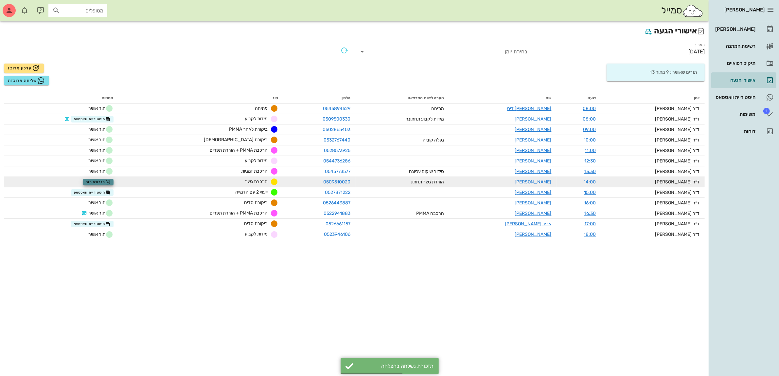
click at [109, 179] on span "תזכורת תור" at bounding box center [98, 181] width 25 height 5
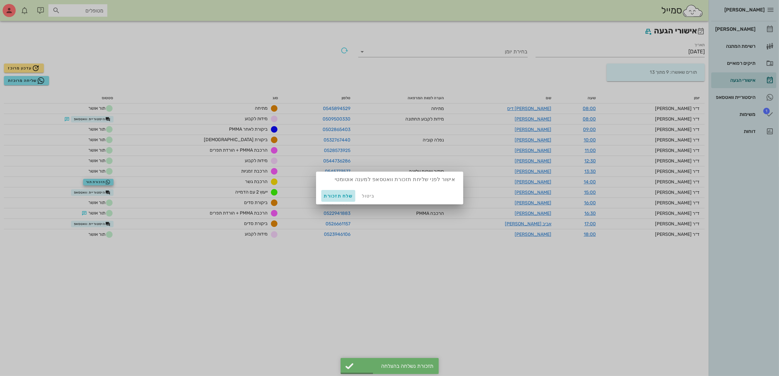
click at [339, 195] on span "שלח תזכורת" at bounding box center [338, 196] width 29 height 6
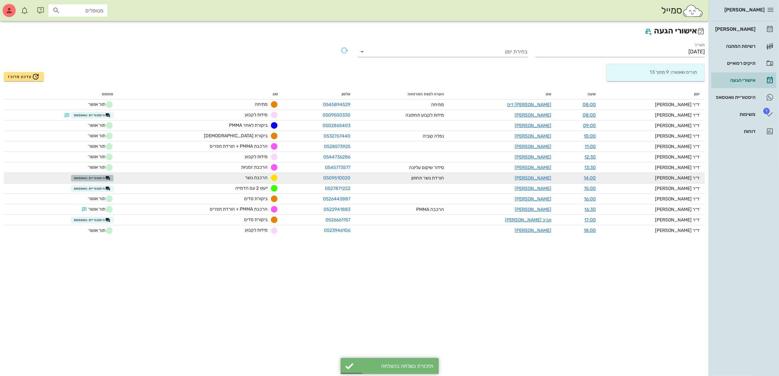
click at [93, 175] on span "היסטוריית וואטסאפ" at bounding box center [92, 177] width 37 height 5
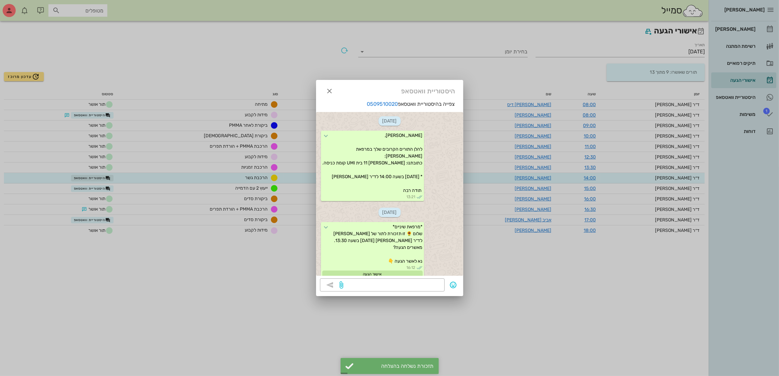
scroll to position [285, 0]
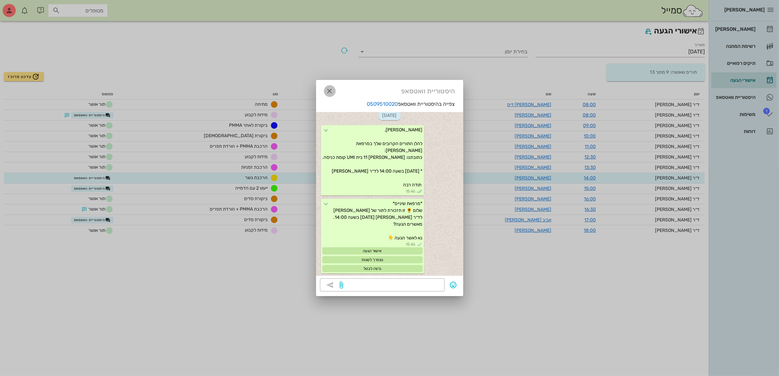
click at [327, 89] on icon "button" at bounding box center [330, 91] width 8 height 8
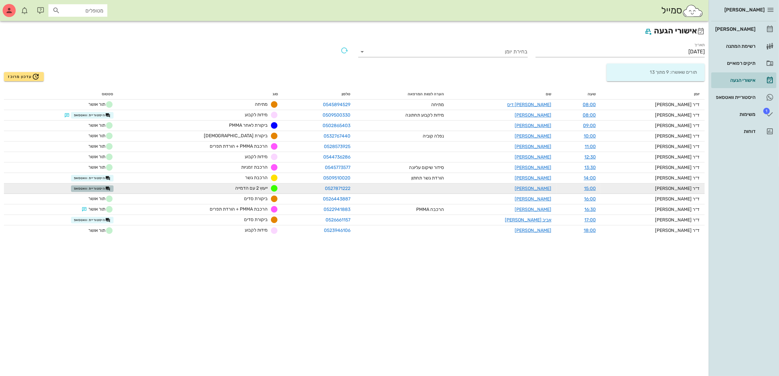
click at [89, 188] on span "היסטוריית וואטסאפ" at bounding box center [92, 188] width 37 height 5
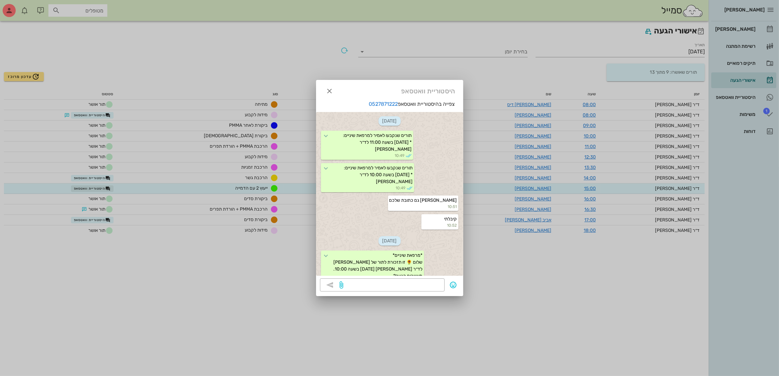
scroll to position [412, 0]
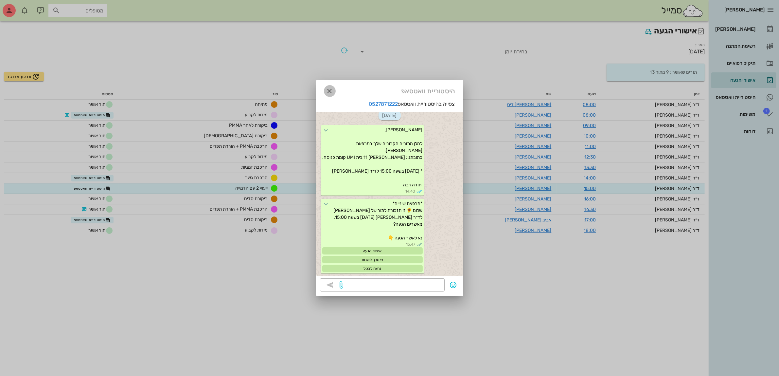
click at [326, 91] on icon "button" at bounding box center [330, 91] width 8 height 8
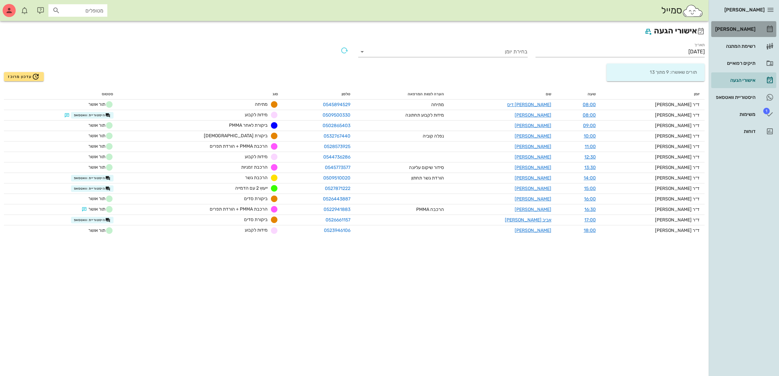
click at [737, 28] on div "[PERSON_NAME]" at bounding box center [735, 29] width 42 height 5
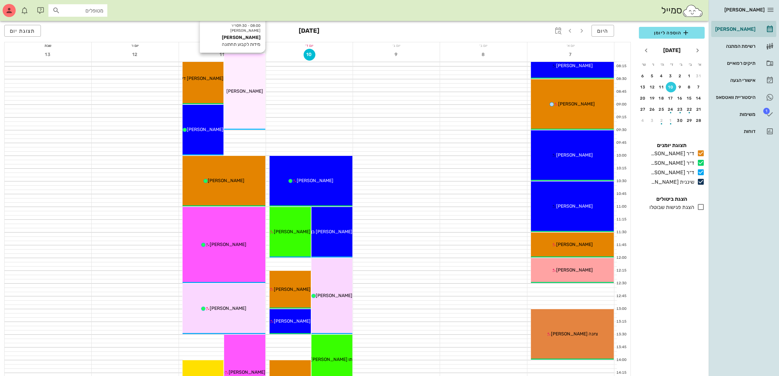
scroll to position [41, 0]
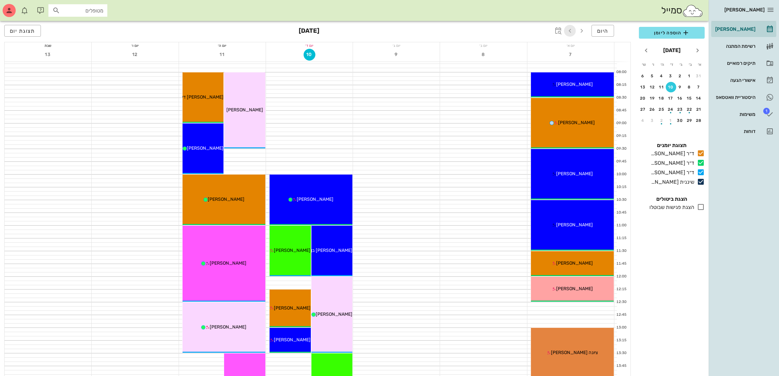
click at [569, 31] on icon "button" at bounding box center [570, 31] width 8 height 8
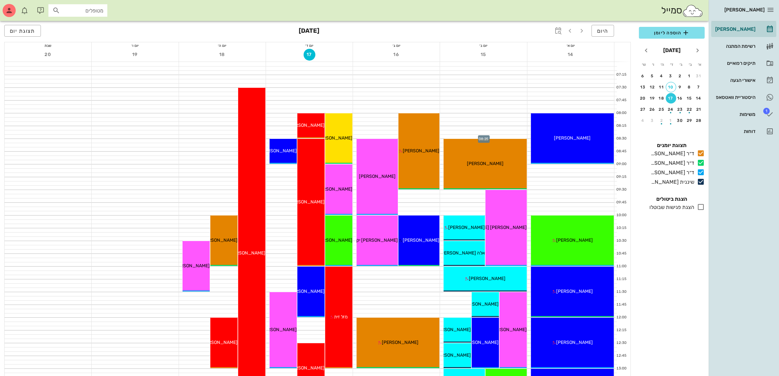
click at [466, 136] on div at bounding box center [483, 137] width 87 height 4
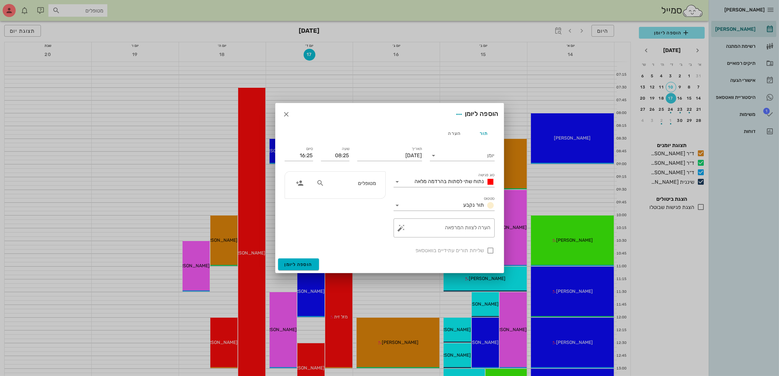
click at [615, 48] on div at bounding box center [389, 188] width 779 height 376
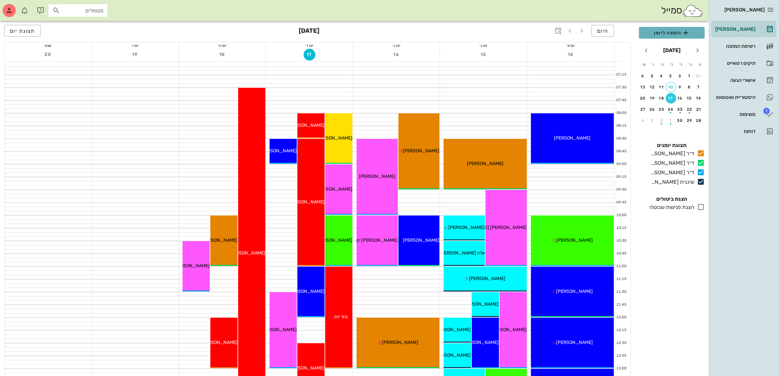
click at [665, 30] on span "הוספה ליומן" at bounding box center [671, 33] width 55 height 8
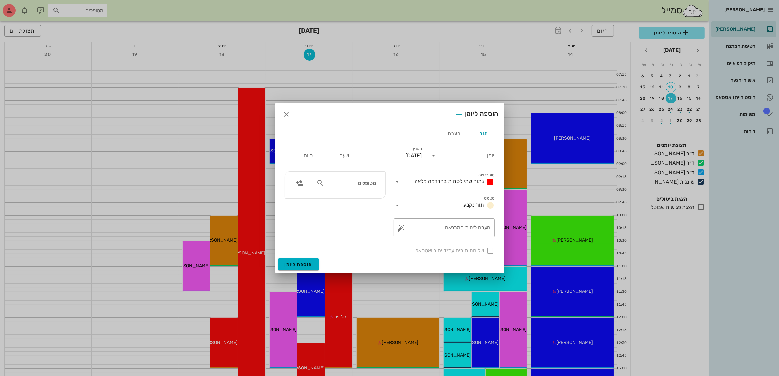
click at [470, 154] on input "יומן" at bounding box center [467, 155] width 56 height 10
click at [457, 190] on div "ד״ר [PERSON_NAME]" at bounding box center [464, 192] width 58 height 6
click at [462, 185] on div "נתוח שתי לסתות בהרדמה מלאה" at bounding box center [453, 182] width 82 height 8
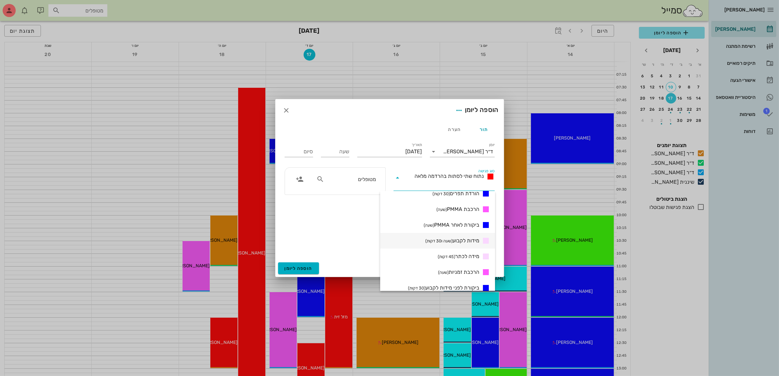
scroll to position [179, 0]
click at [463, 240] on span "מידה לכתר (45 דקות)" at bounding box center [459, 243] width 42 height 8
type input "00:45"
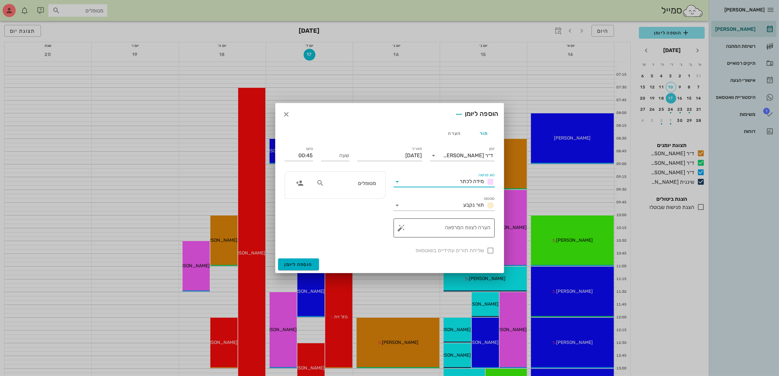
click at [445, 226] on textarea "הערה לצוות המרפאה" at bounding box center [447, 230] width 88 height 16
type textarea "ניקוי ומידות"
click at [365, 182] on input "מטופלים" at bounding box center [351, 183] width 50 height 9
type input "פרדי"
click at [288, 112] on icon "button" at bounding box center [287, 114] width 8 height 8
